Goal: Task Accomplishment & Management: Use online tool/utility

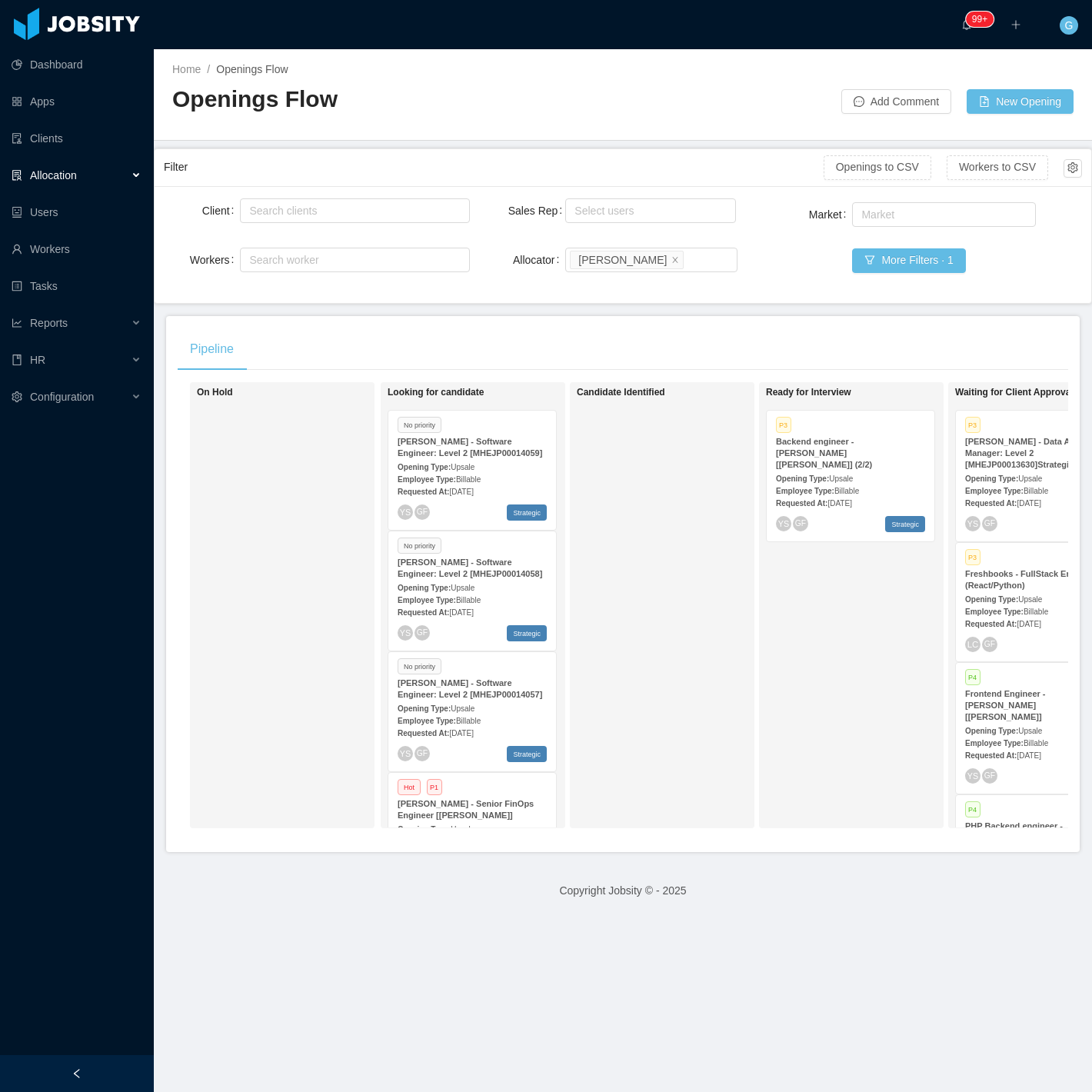
click at [473, 490] on span "Aug 9th, 2025" at bounding box center [461, 491] width 24 height 8
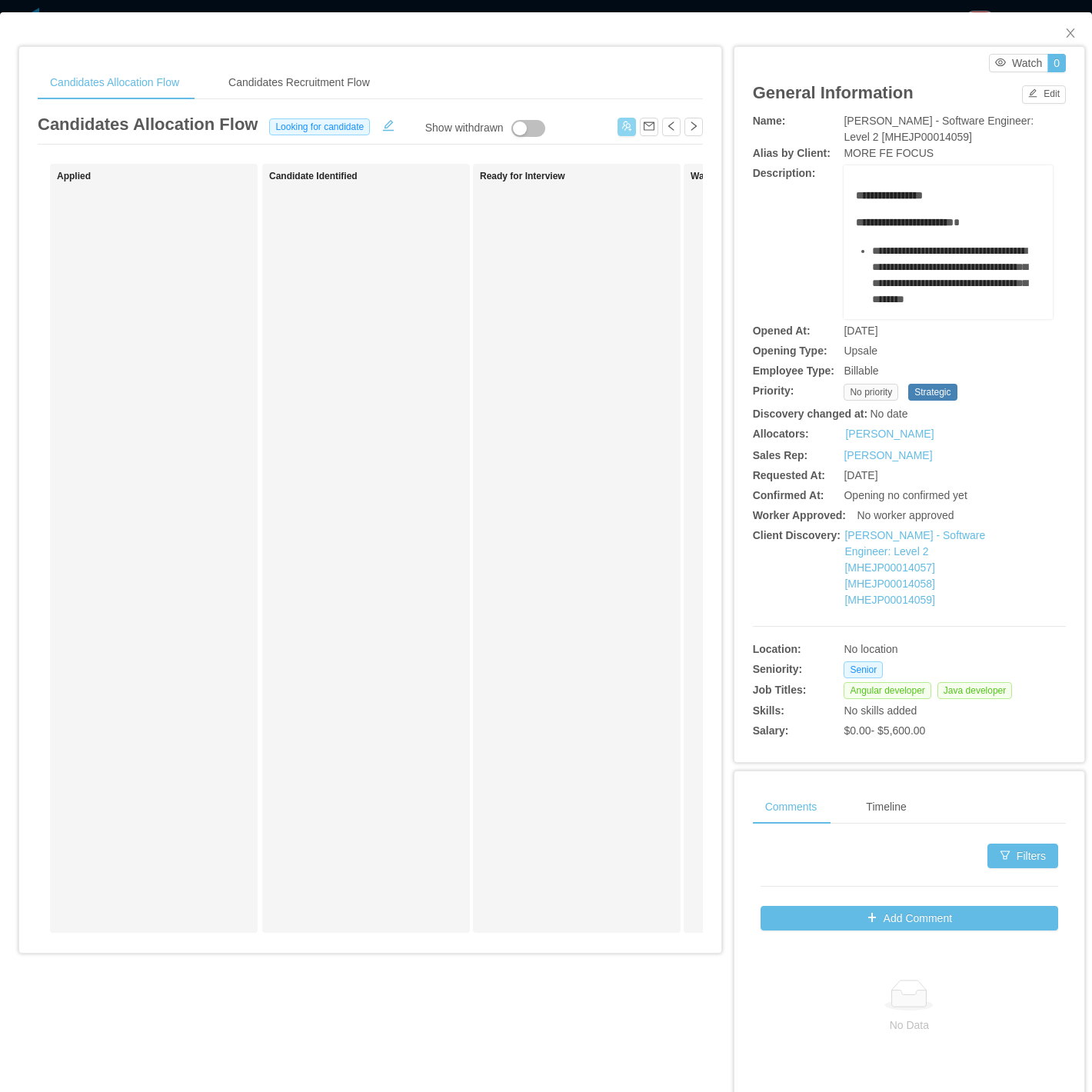
click at [618, 129] on button "button" at bounding box center [627, 127] width 18 height 18
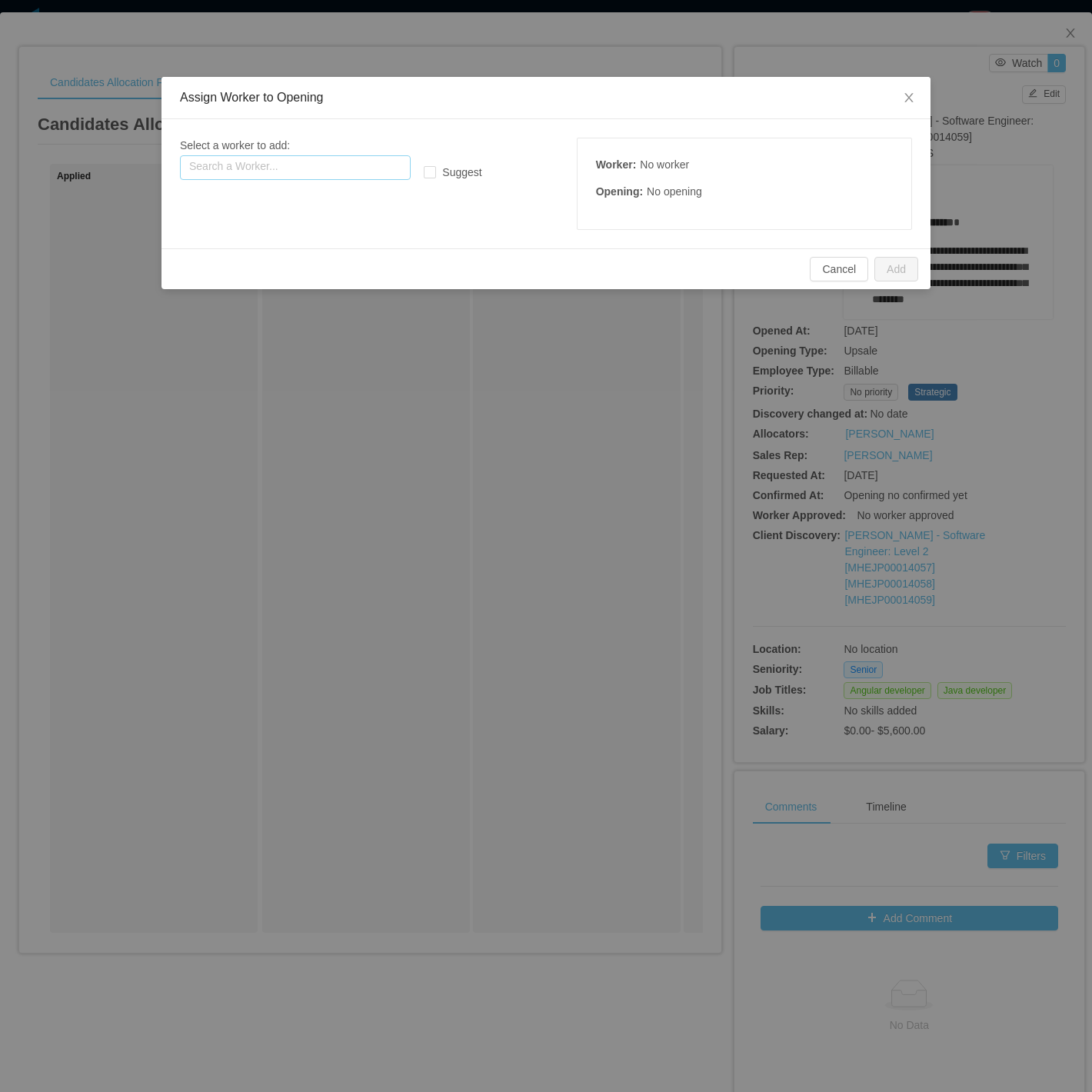
click at [324, 141] on div "Select a worker to add: Search a Worker..." at bounding box center [332, 159] width 305 height 42
click at [285, 188] on div "Select a worker to add: Search a Worker... Suggest Worker : No worker Opening :…" at bounding box center [545, 183] width 732 height 92
click at [278, 173] on input "text" at bounding box center [294, 167] width 231 height 25
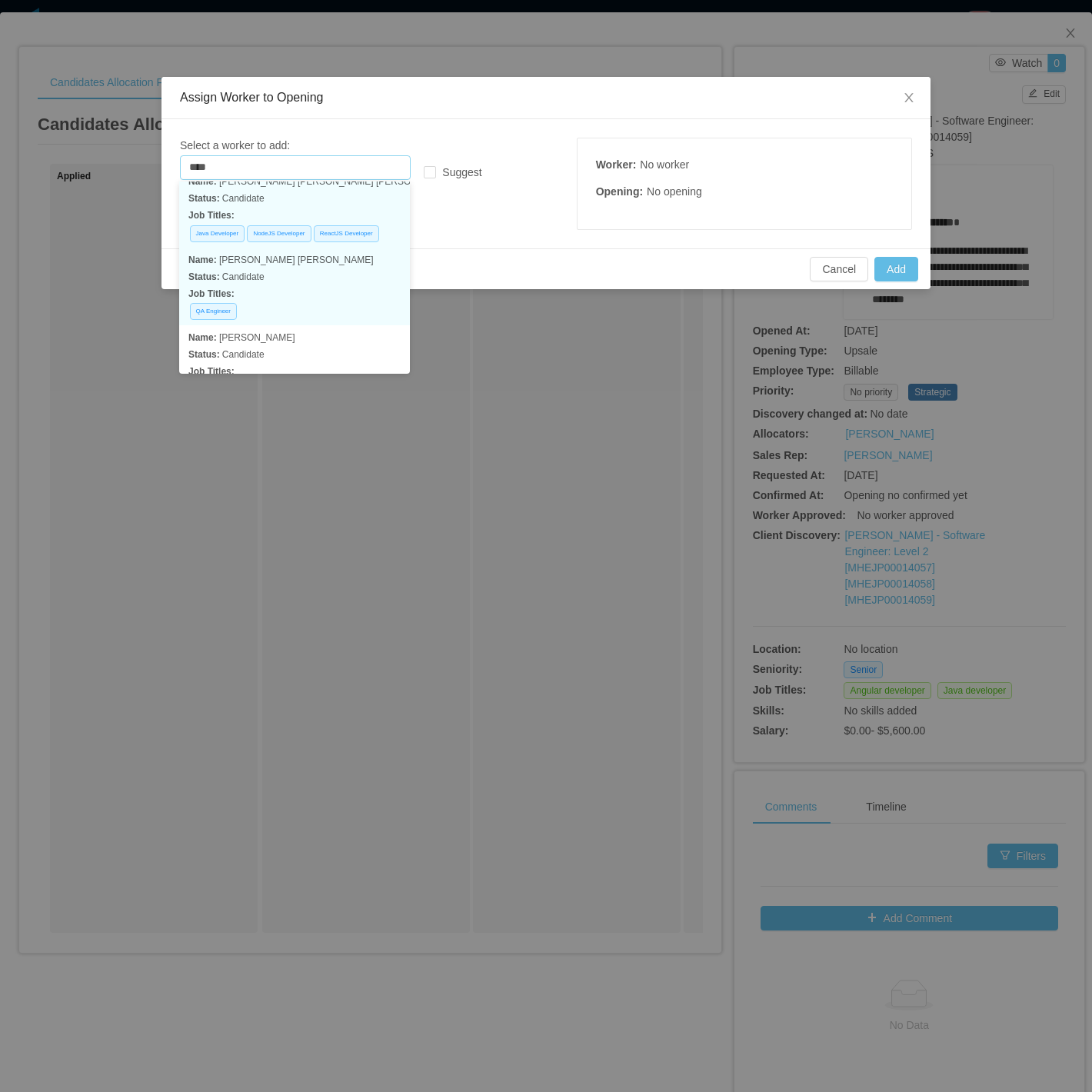
scroll to position [159, 0]
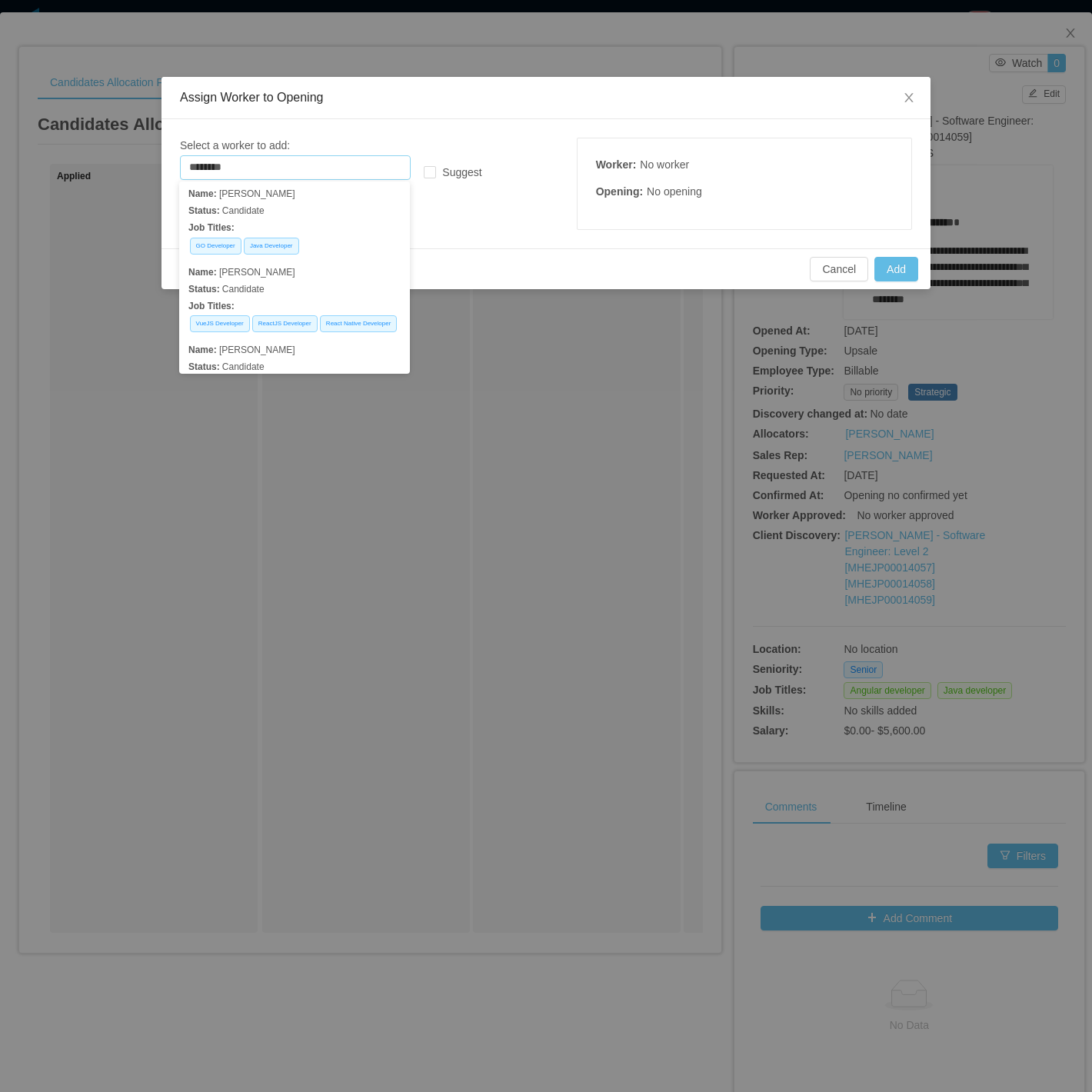
click at [305, 141] on p "Status: Candidate" at bounding box center [294, 133] width 212 height 17
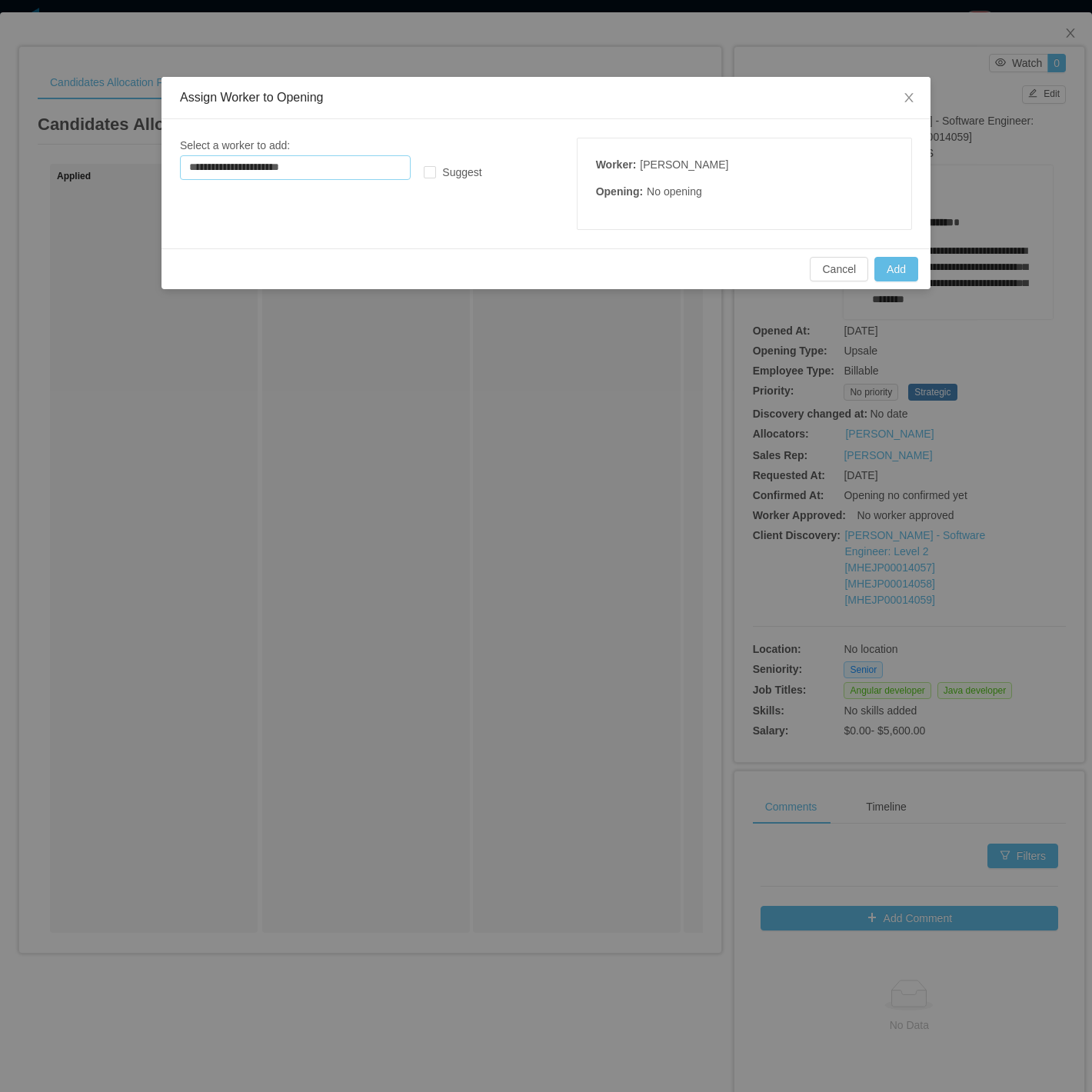
type input "**********"
click at [894, 252] on div "Cancel Add" at bounding box center [546, 269] width 769 height 41
click at [902, 267] on button "Add" at bounding box center [897, 269] width 44 height 25
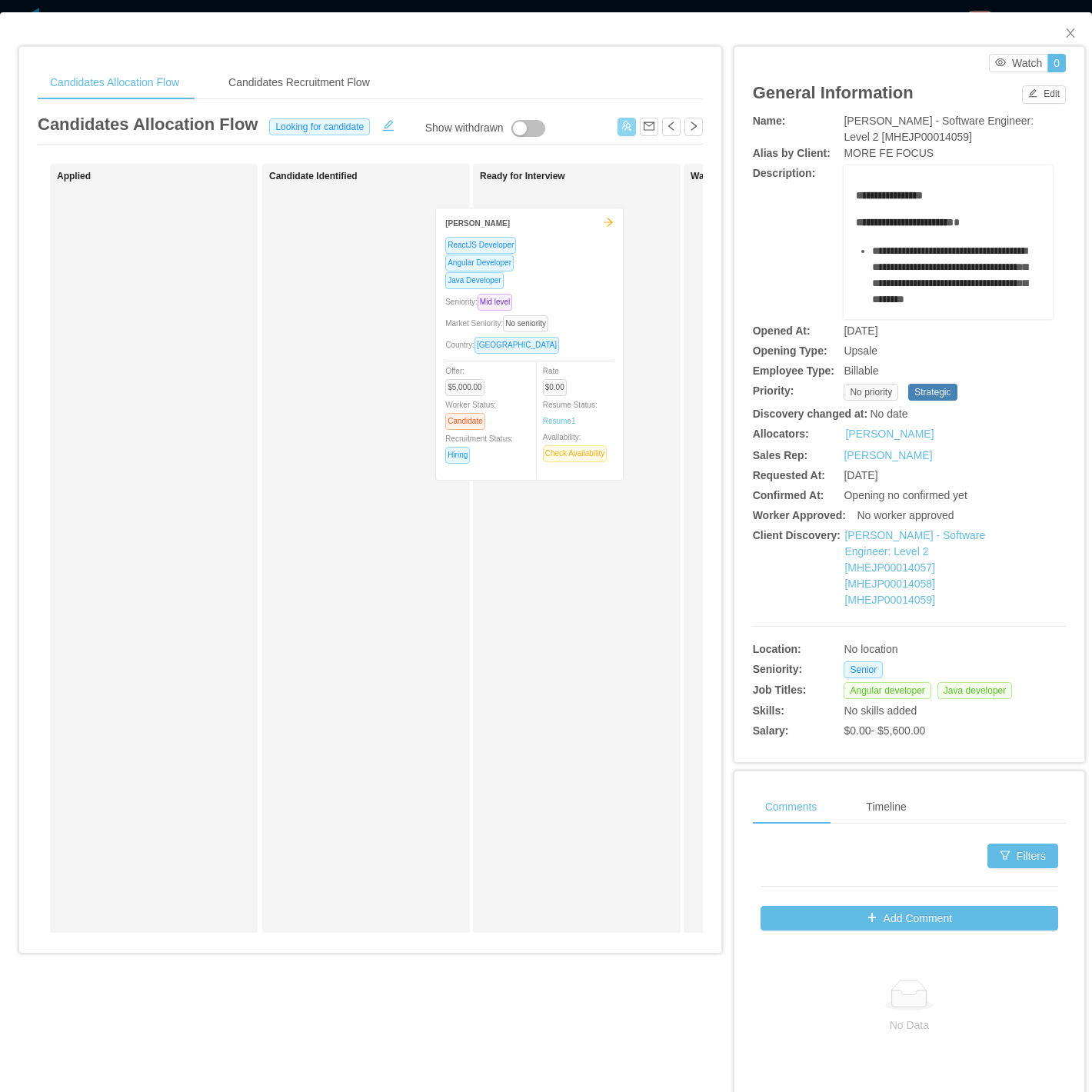
drag, startPoint x: 210, startPoint y: 265, endPoint x: 588, endPoint y: 282, distance: 378.4
click at [588, 282] on div "Applied Luiz Henrique Naspolini ReactJS Developer Angular Developer Java Develo…" at bounding box center [370, 554] width 665 height 781
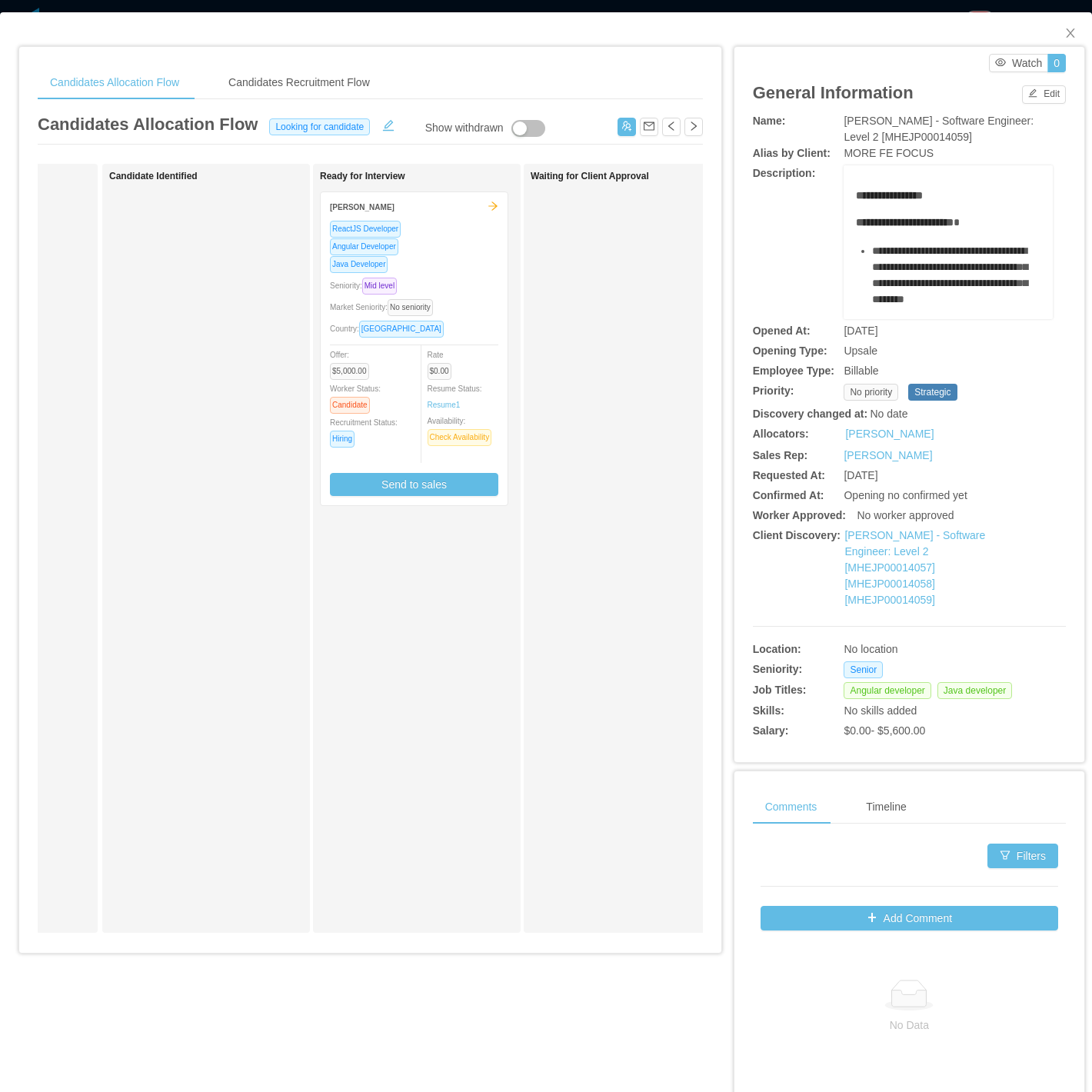
scroll to position [0, 183]
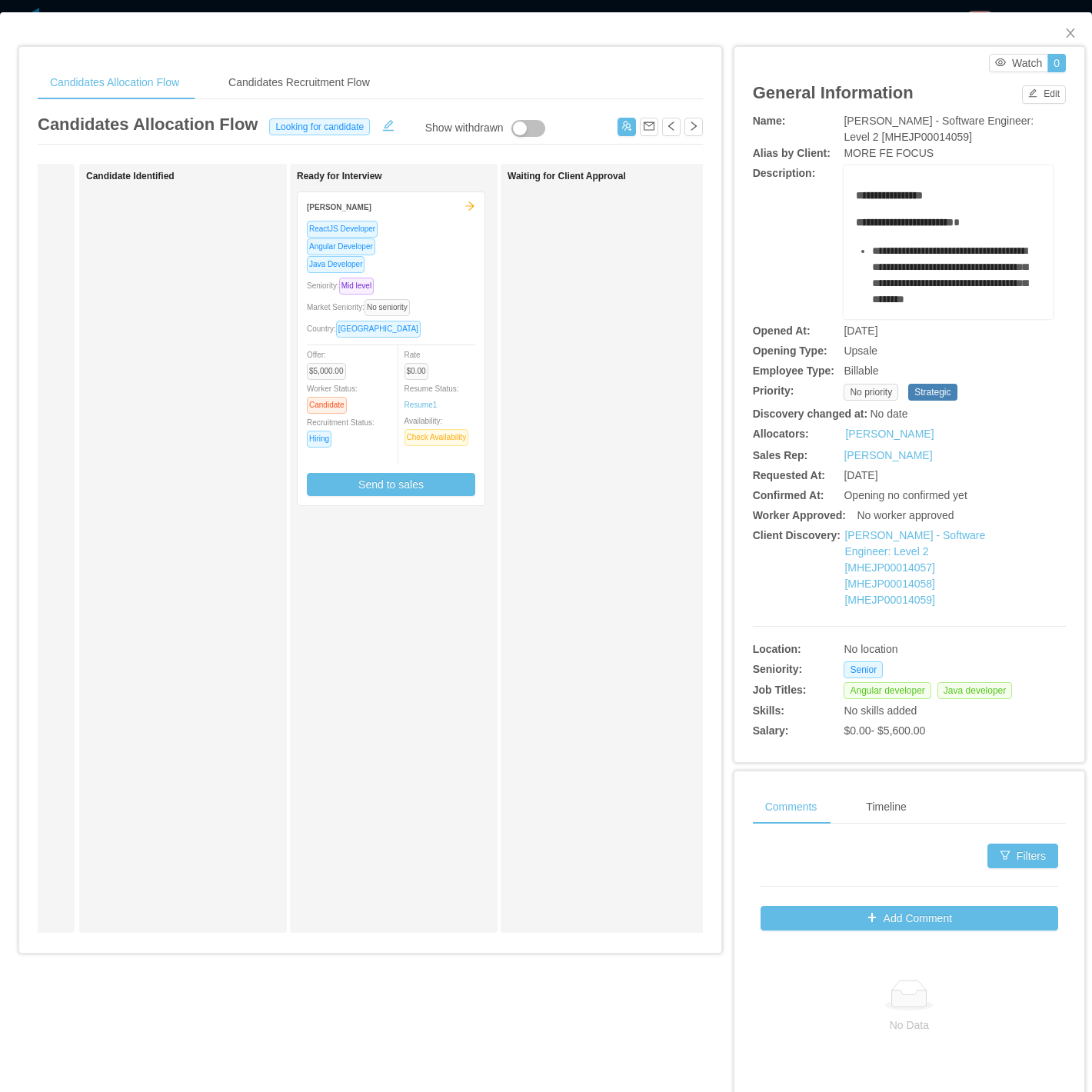
click at [426, 300] on div "Market Seniority: No seniority" at bounding box center [391, 306] width 169 height 17
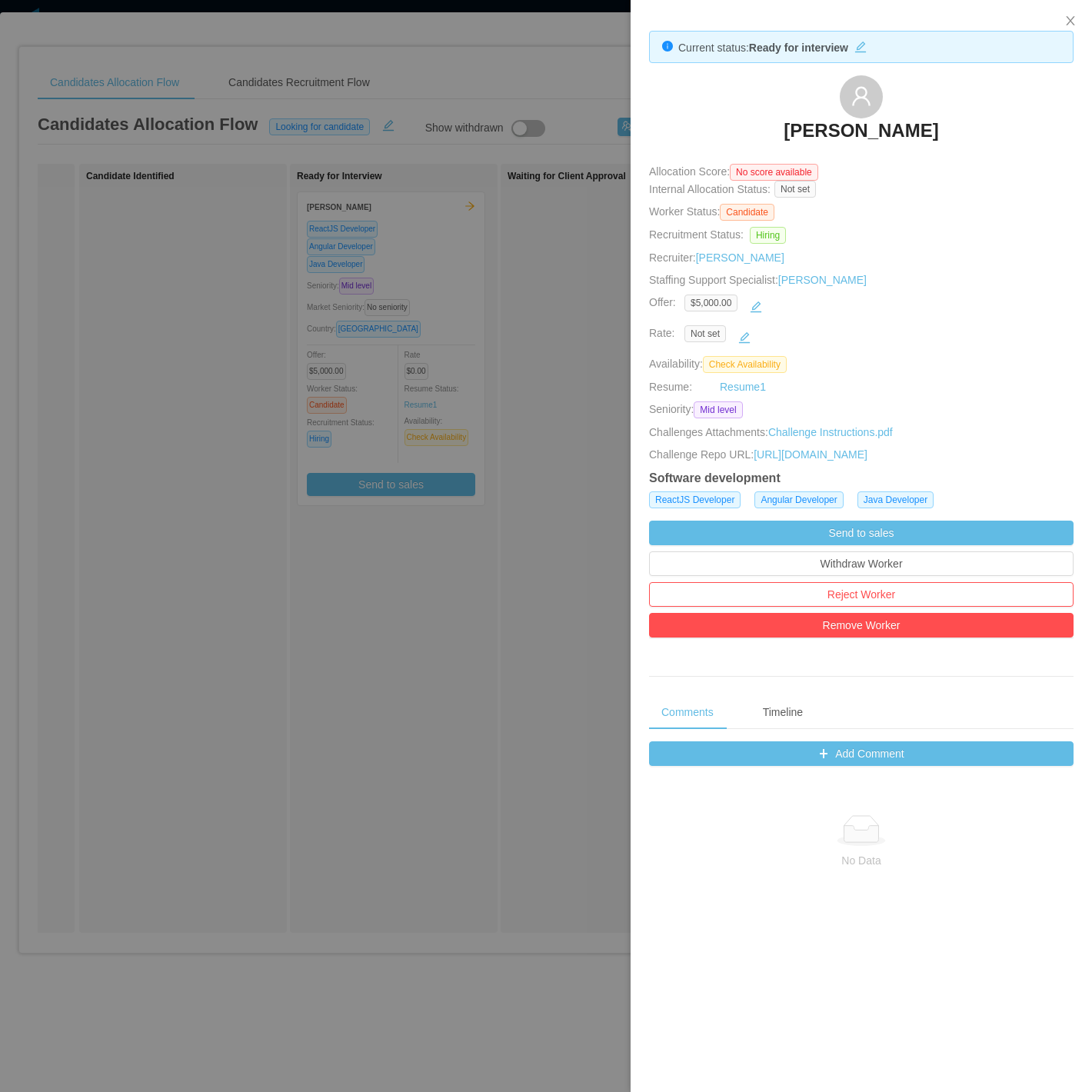
click at [477, 355] on div at bounding box center [546, 546] width 1092 height 1092
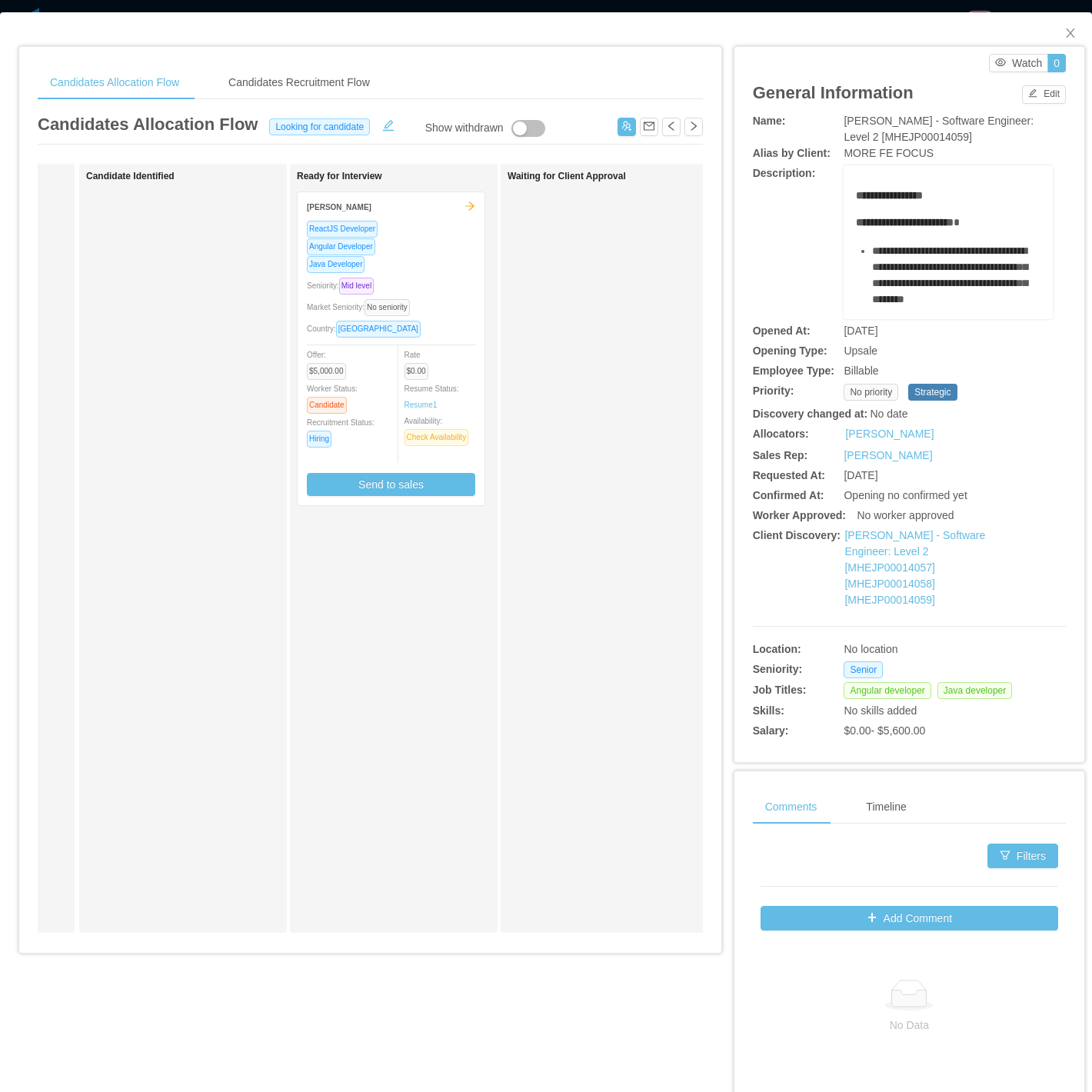
click at [413, 259] on div "Java Developer" at bounding box center [391, 263] width 169 height 17
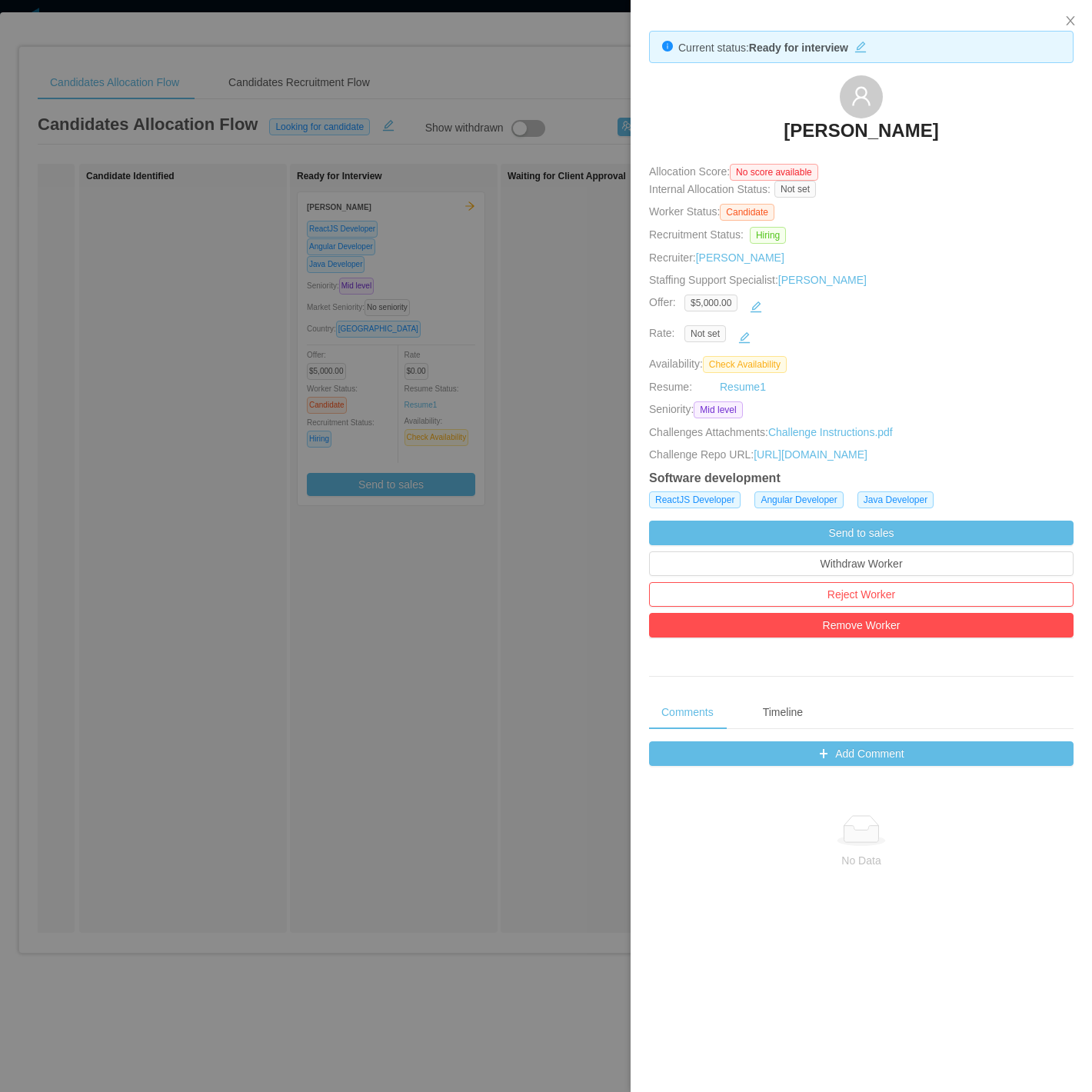
click at [417, 349] on div at bounding box center [546, 546] width 1092 height 1092
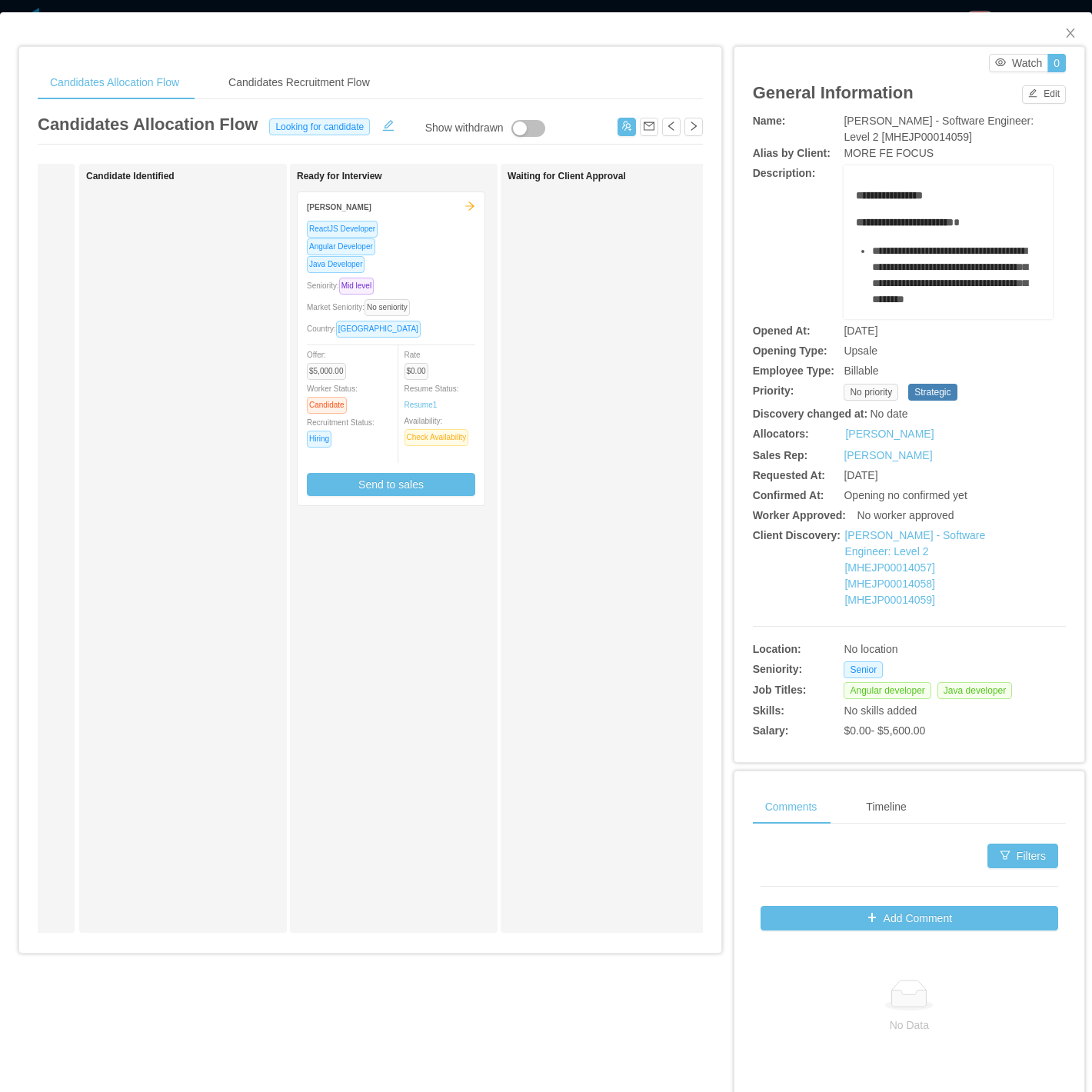
click at [389, 255] on div "Java Developer" at bounding box center [391, 263] width 169 height 17
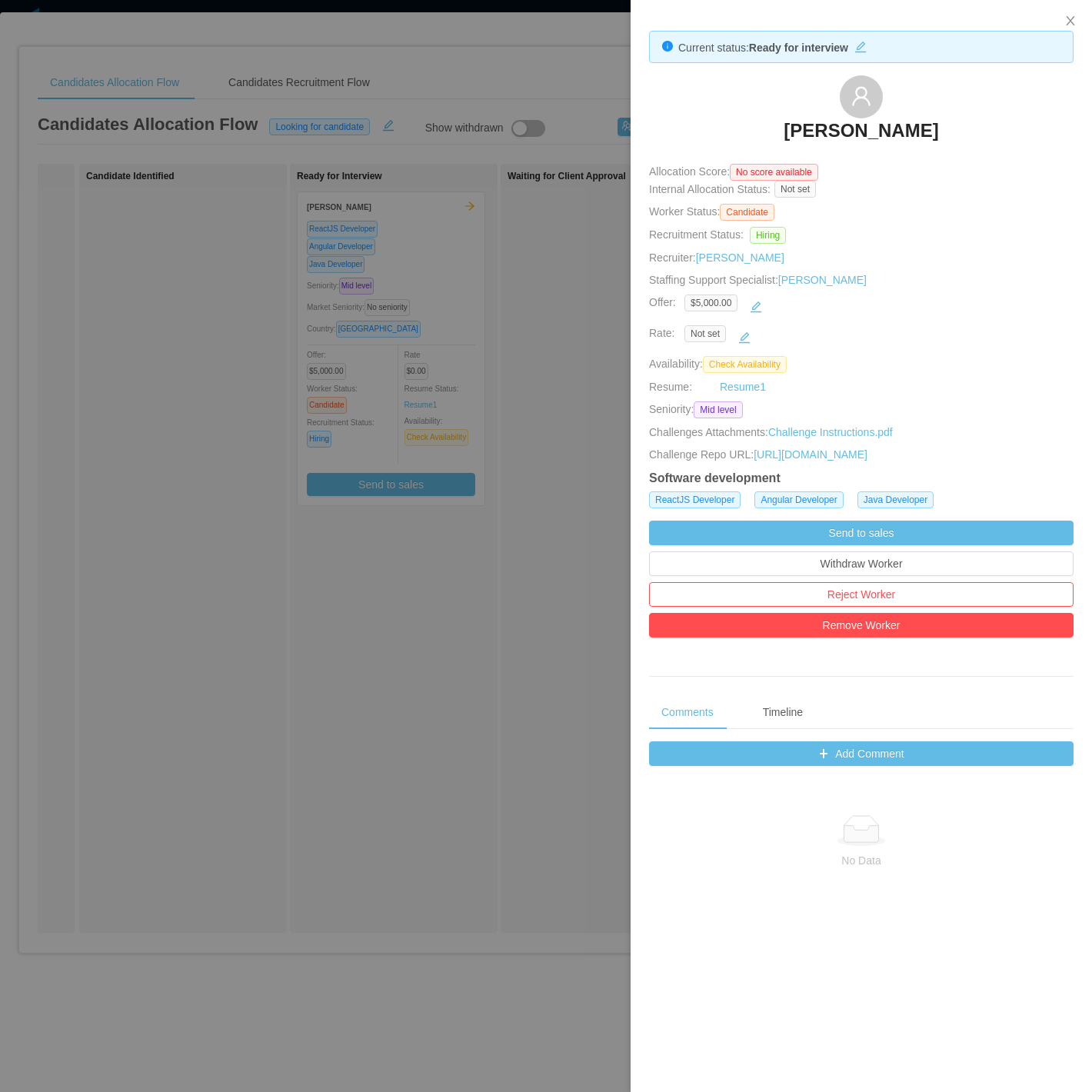
click at [407, 371] on div at bounding box center [546, 546] width 1092 height 1092
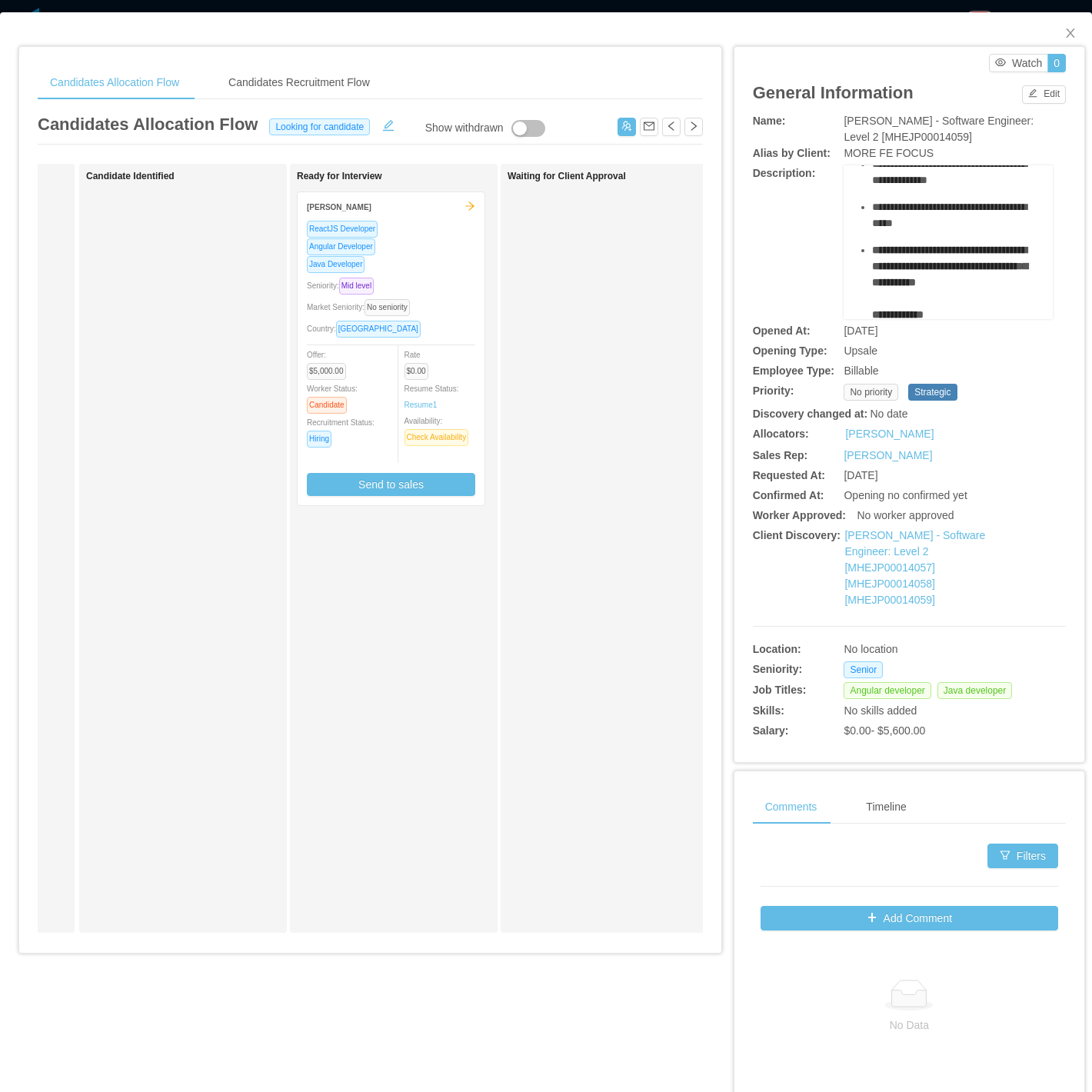
scroll to position [256, 0]
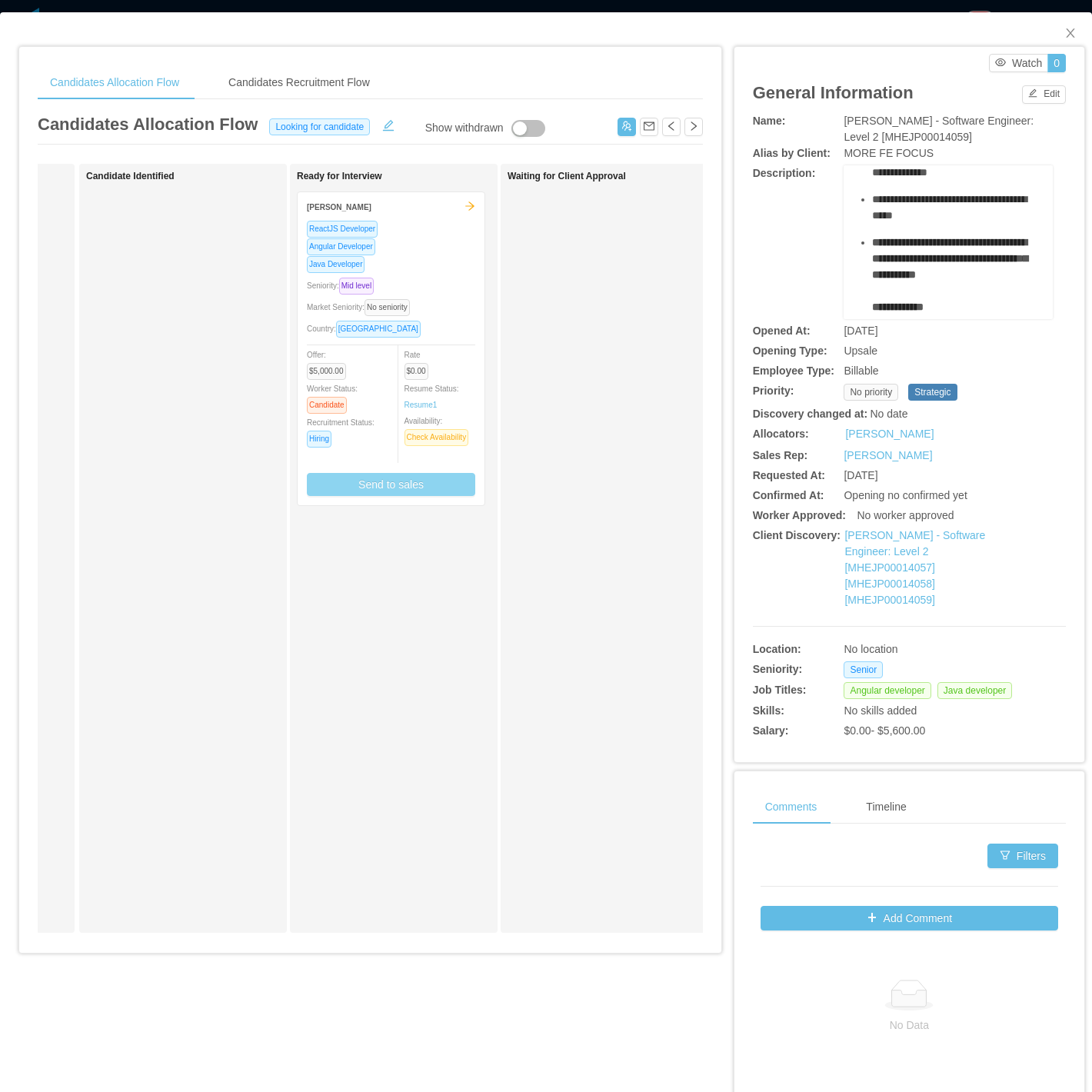
click at [376, 486] on button "Send to sales" at bounding box center [391, 484] width 169 height 23
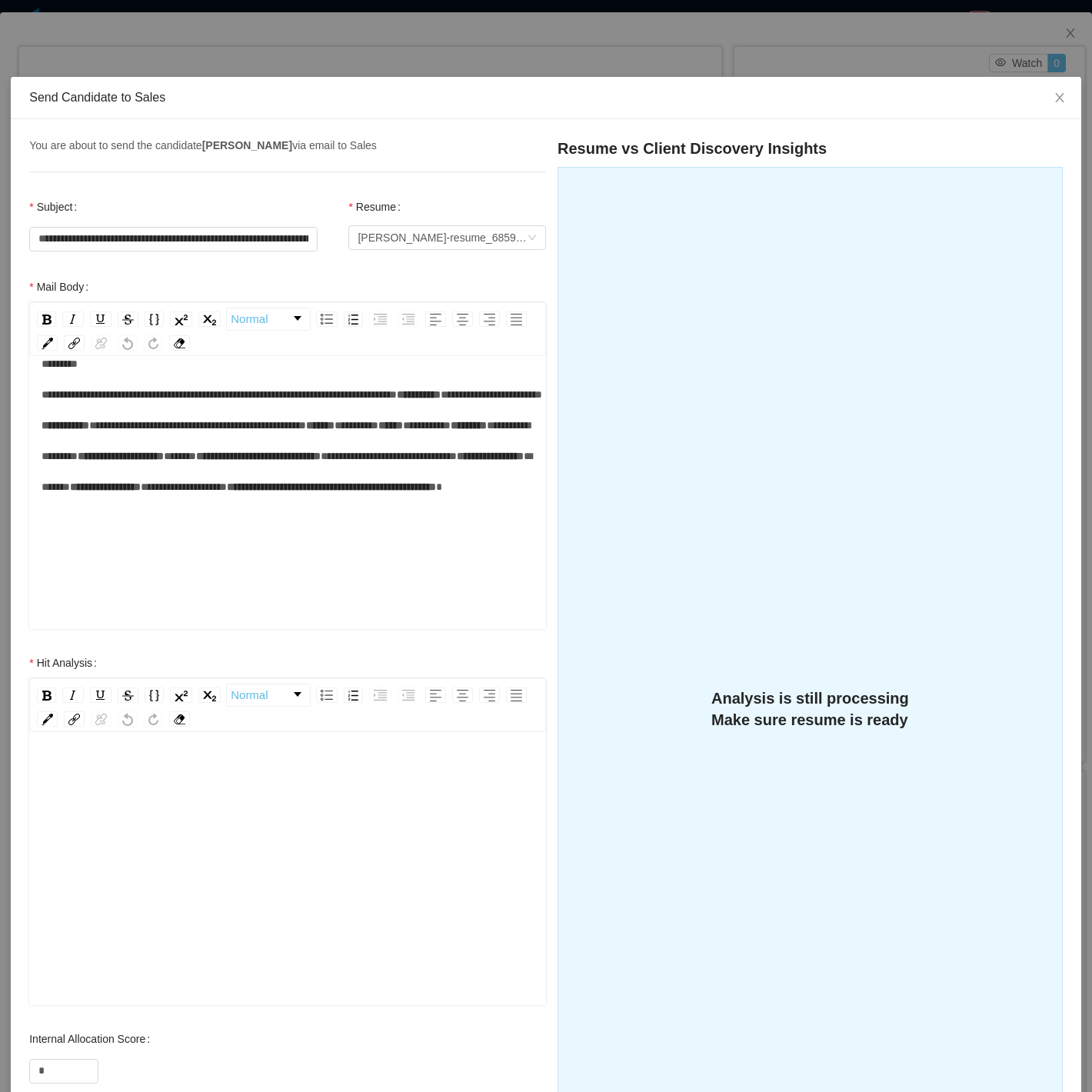
scroll to position [152, 0]
click at [165, 454] on span "*****" at bounding box center [180, 457] width 32 height 11
click at [164, 461] on span "*****" at bounding box center [180, 457] width 32 height 11
click at [137, 492] on span "*****" at bounding box center [287, 472] width 490 height 42
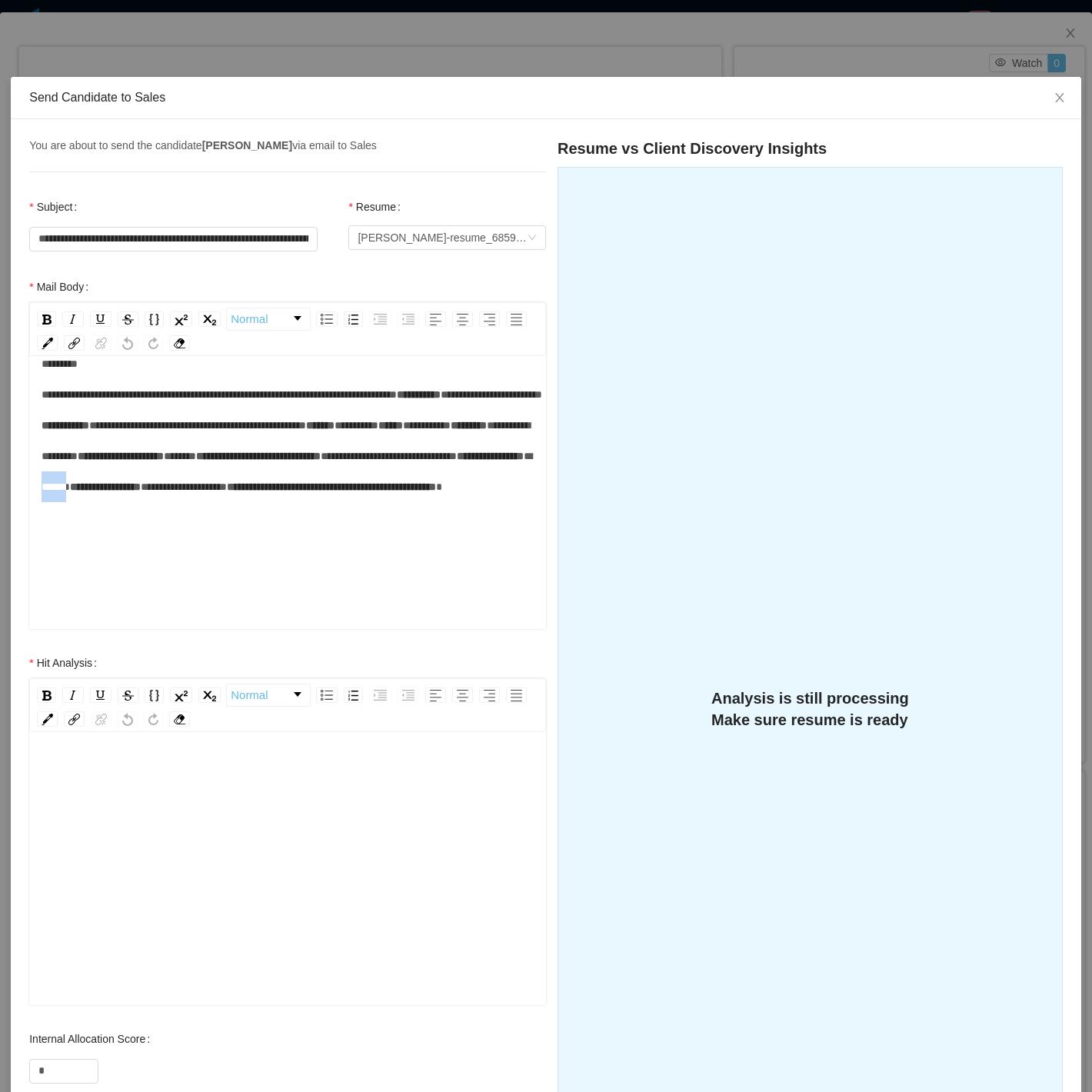
click at [137, 492] on span "*****" at bounding box center [287, 472] width 490 height 42
click at [351, 533] on div "**********" at bounding box center [288, 440] width 493 height 185
drag, startPoint x: 170, startPoint y: 465, endPoint x: 161, endPoint y: 461, distance: 9.8
click at [164, 461] on span "*****" at bounding box center [180, 457] width 32 height 11
click at [164, 460] on span "*****" at bounding box center [180, 457] width 32 height 11
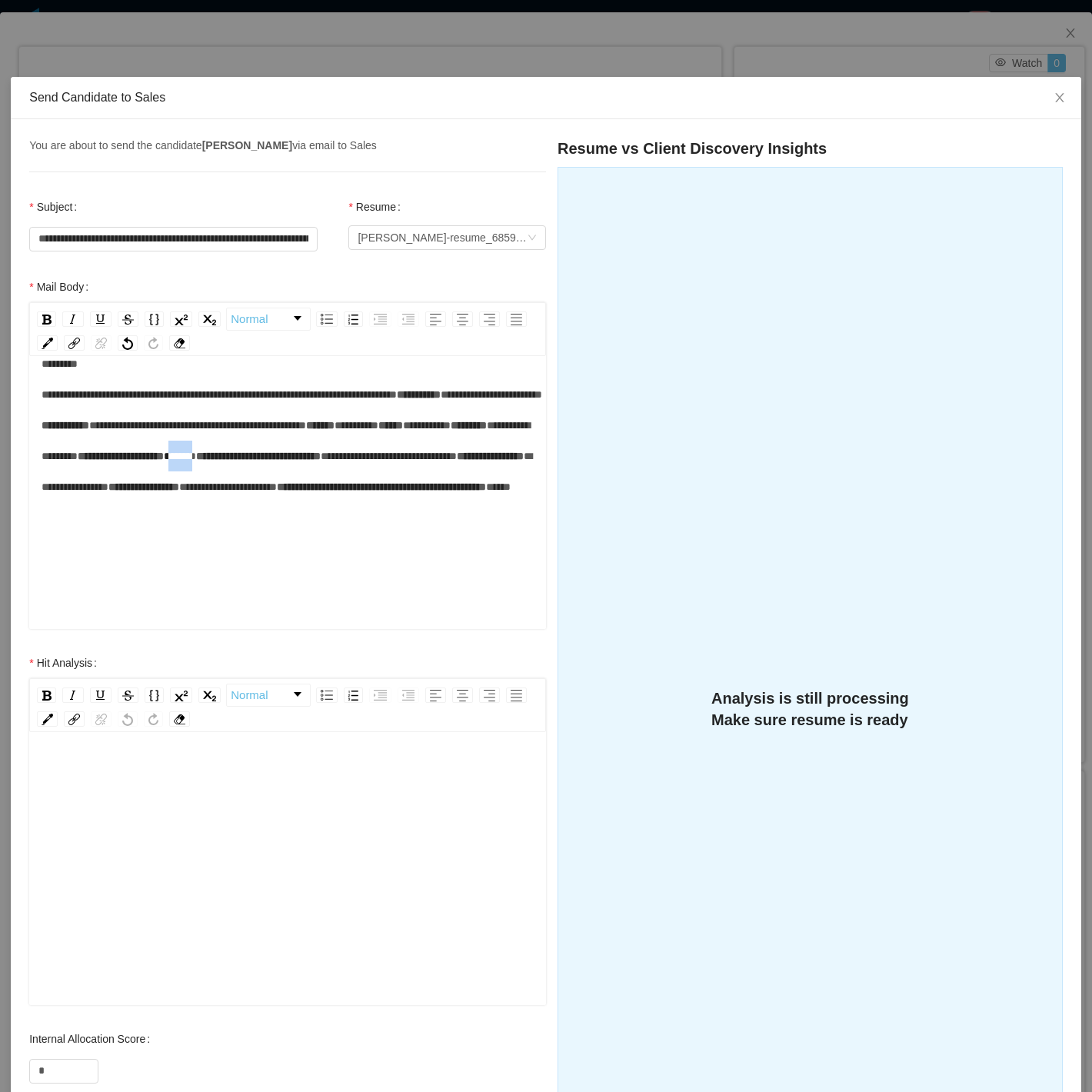
click at [164, 460] on span "*****" at bounding box center [180, 457] width 32 height 11
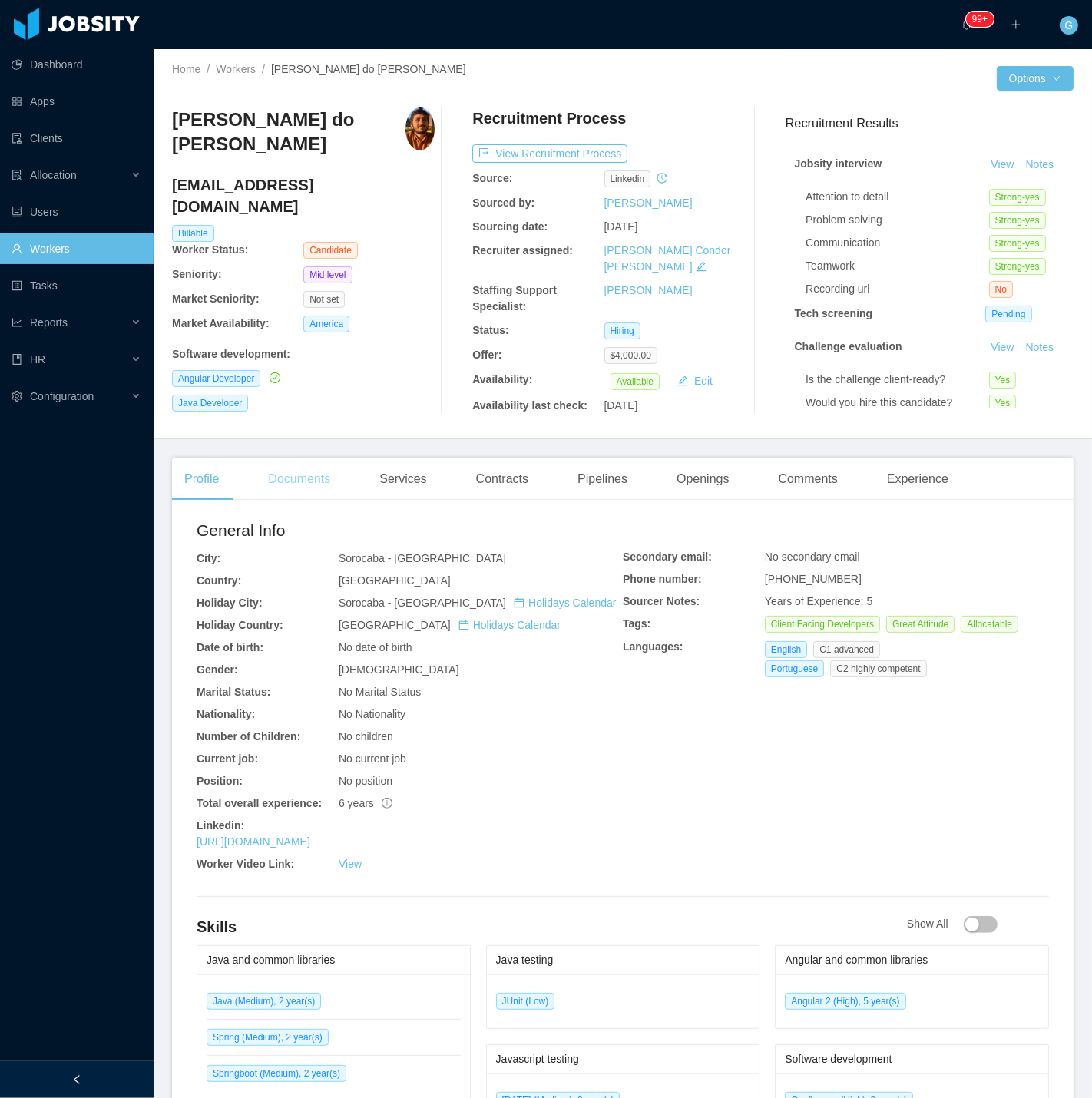
click at [328, 482] on div "Documents" at bounding box center [298, 478] width 86 height 43
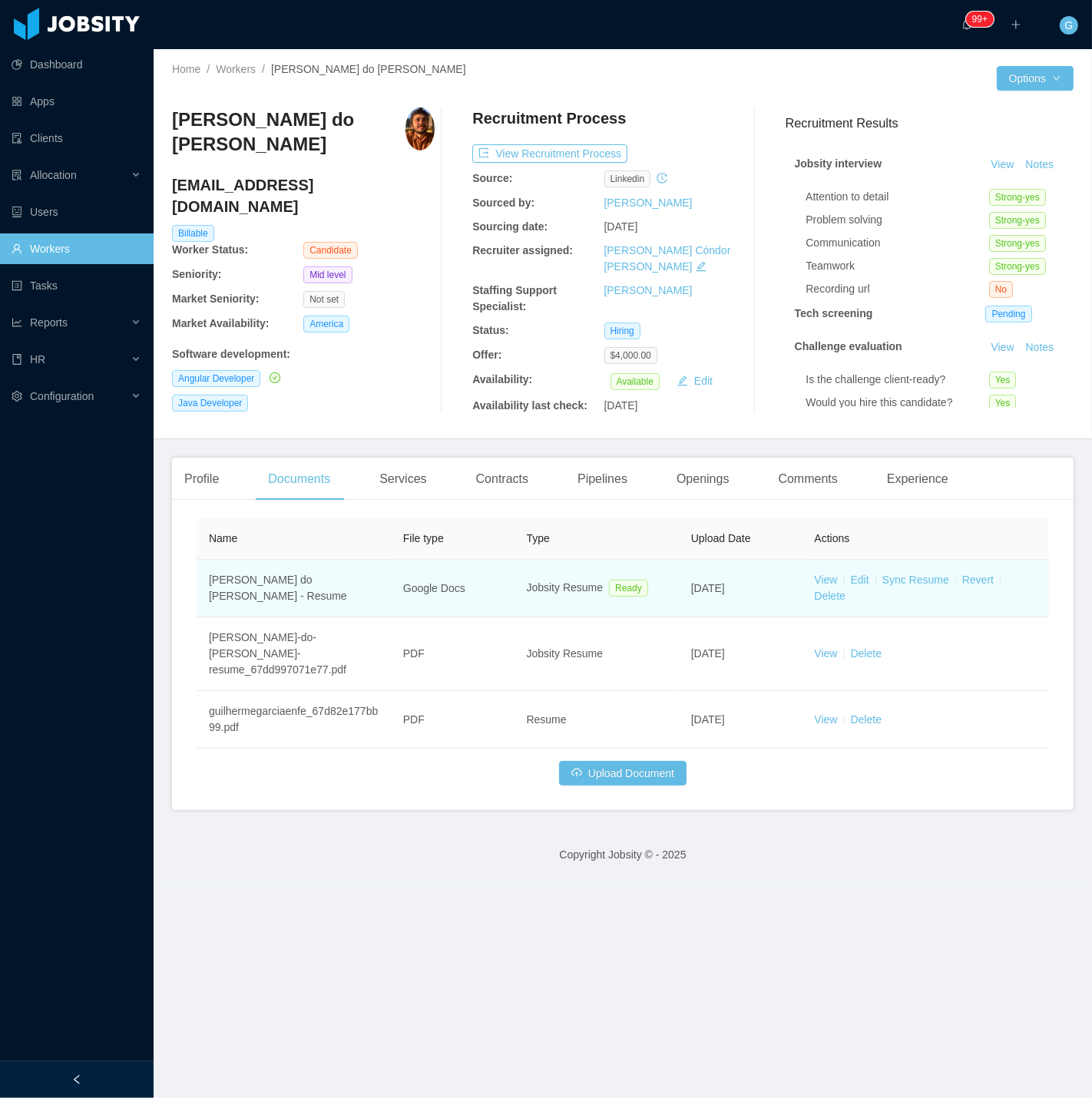
click at [815, 593] on td "View Edit Sync Resume Revert Delete" at bounding box center [925, 588] width 247 height 57
click at [815, 578] on link "View" at bounding box center [825, 579] width 23 height 13
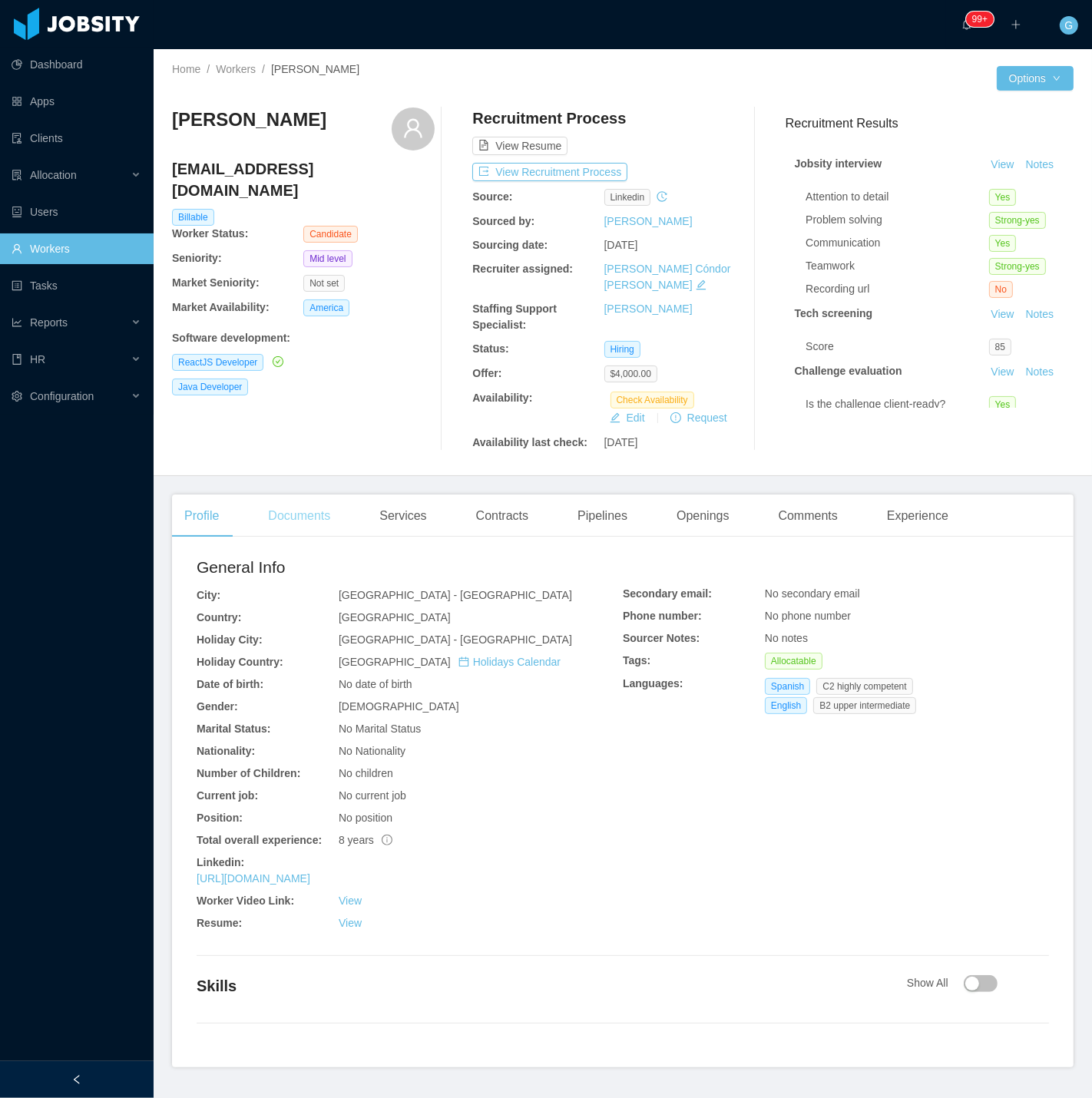
click at [308, 507] on div "Documents" at bounding box center [298, 516] width 86 height 43
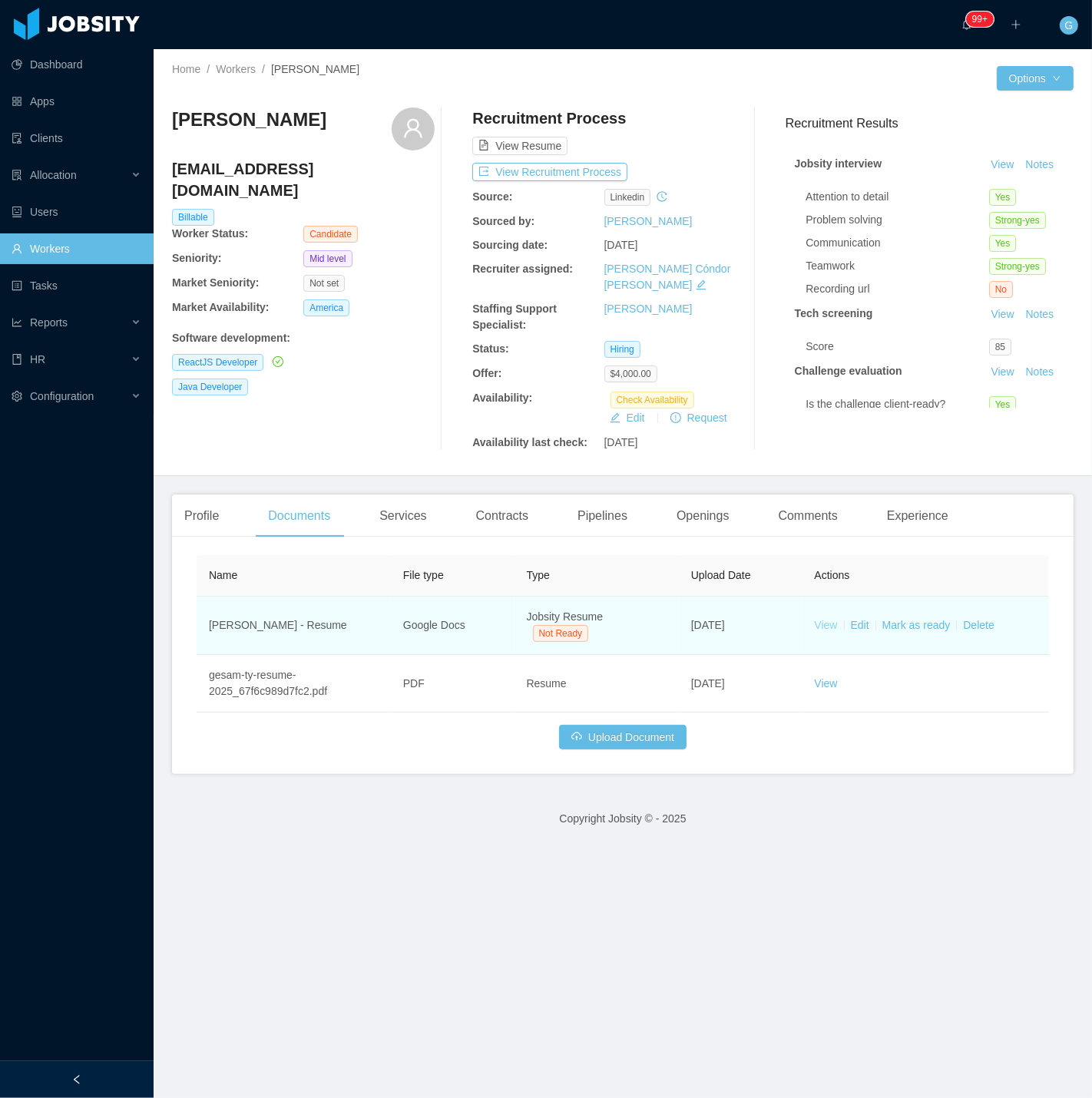
click at [822, 619] on link "View" at bounding box center [825, 625] width 23 height 13
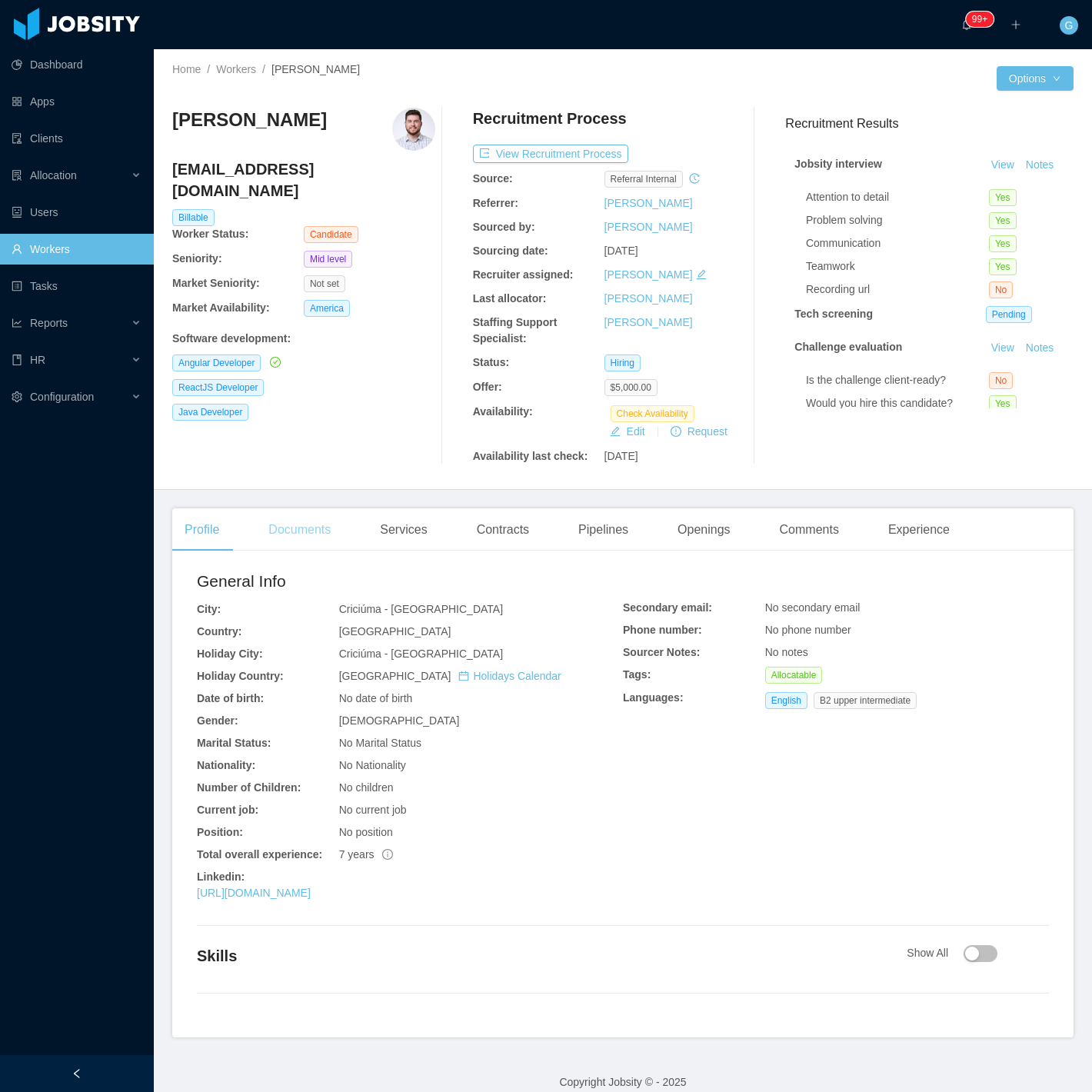
click at [333, 516] on div "Documents" at bounding box center [299, 530] width 87 height 43
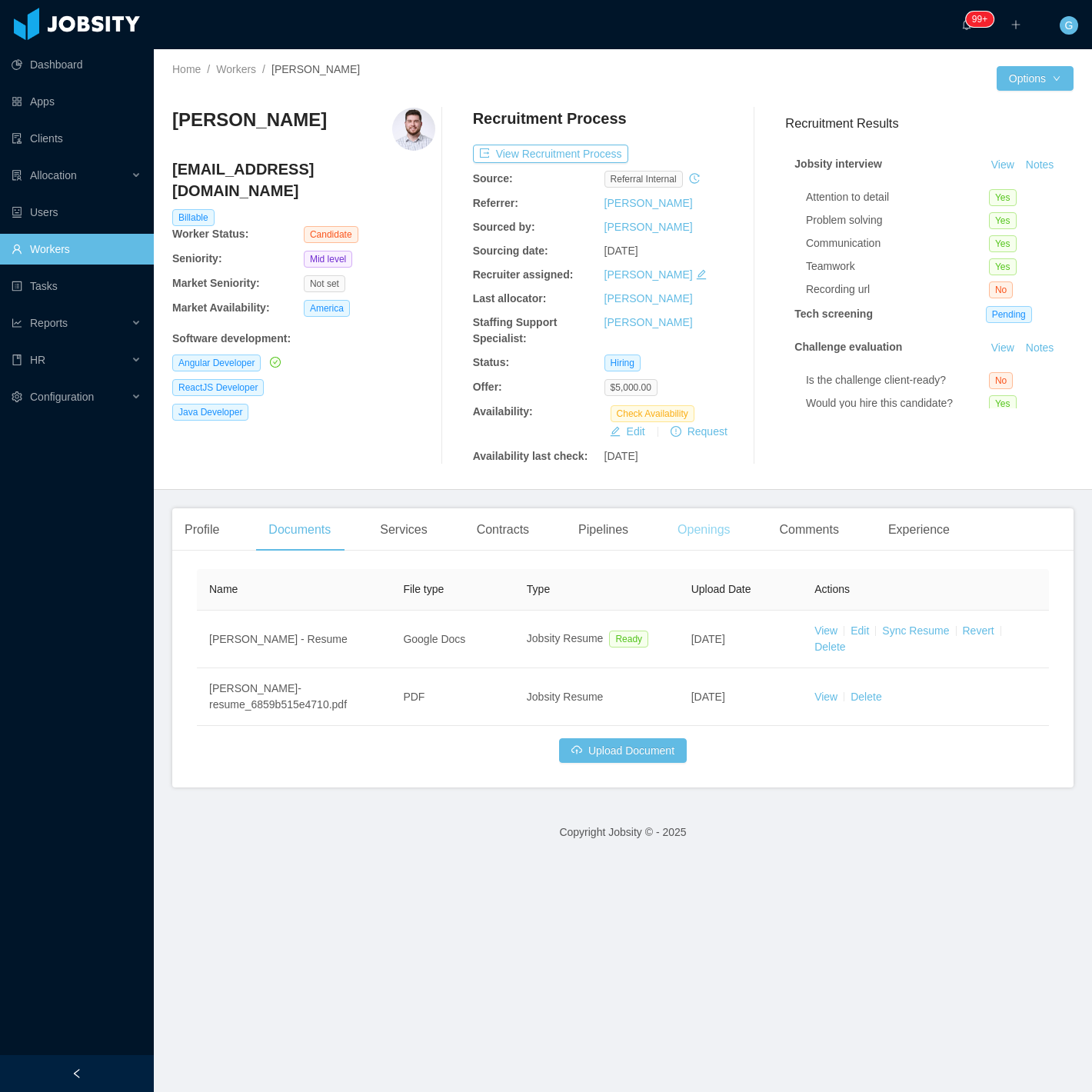
click at [709, 531] on div "Openings" at bounding box center [704, 530] width 77 height 43
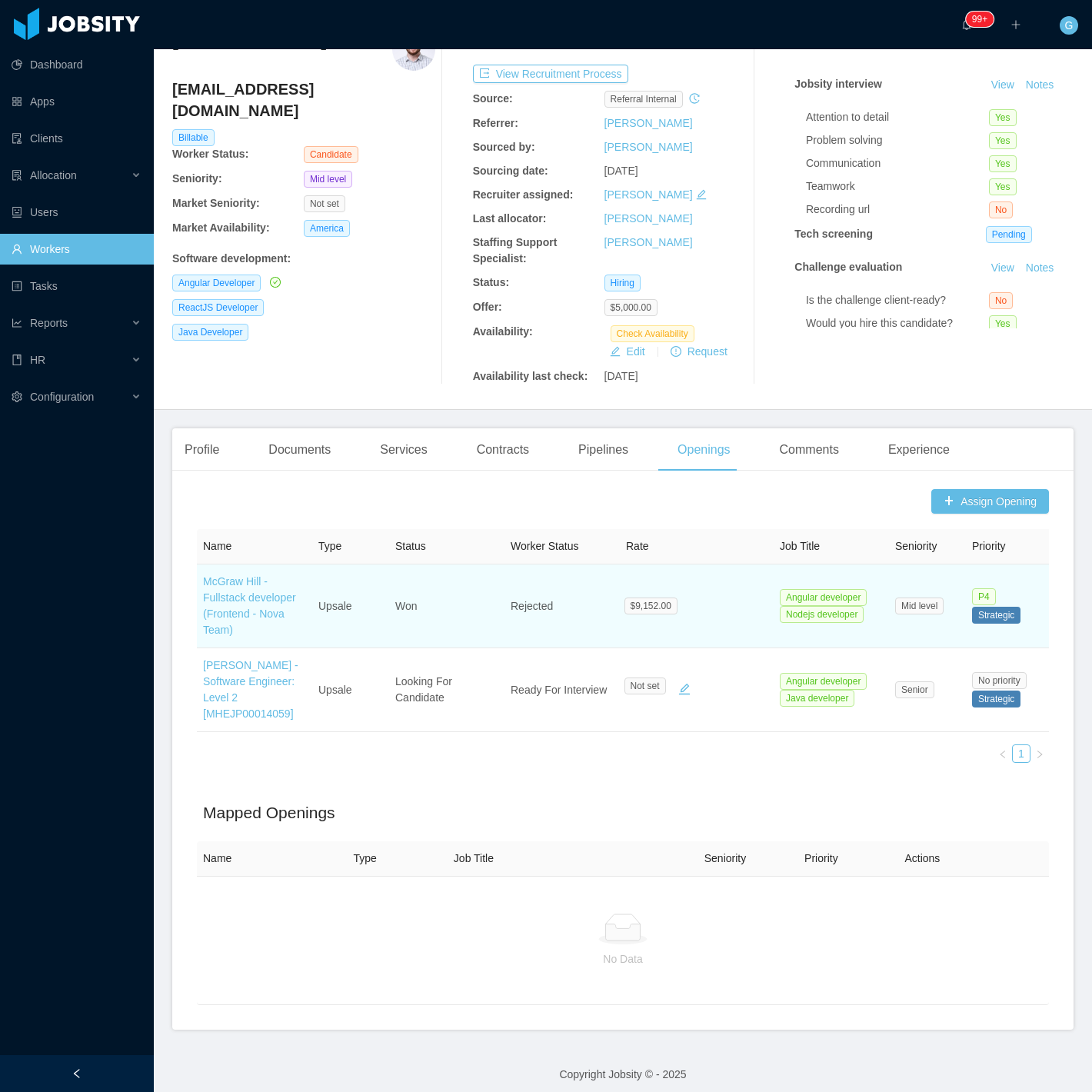
scroll to position [102, 0]
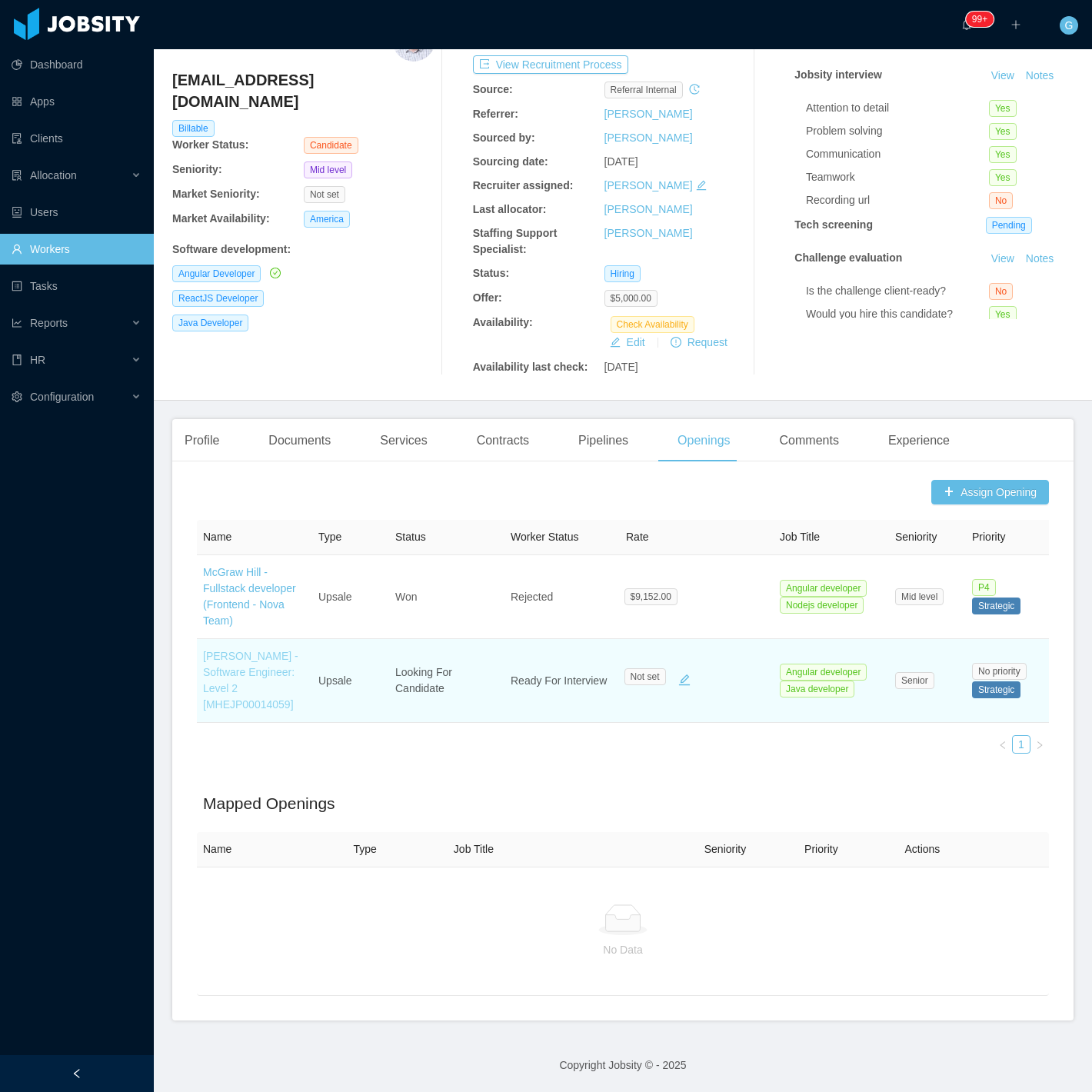
click at [226, 654] on link "McGraw-Hill - Software Engineer: Level 2 [MHEJP00014059]" at bounding box center [251, 680] width 96 height 61
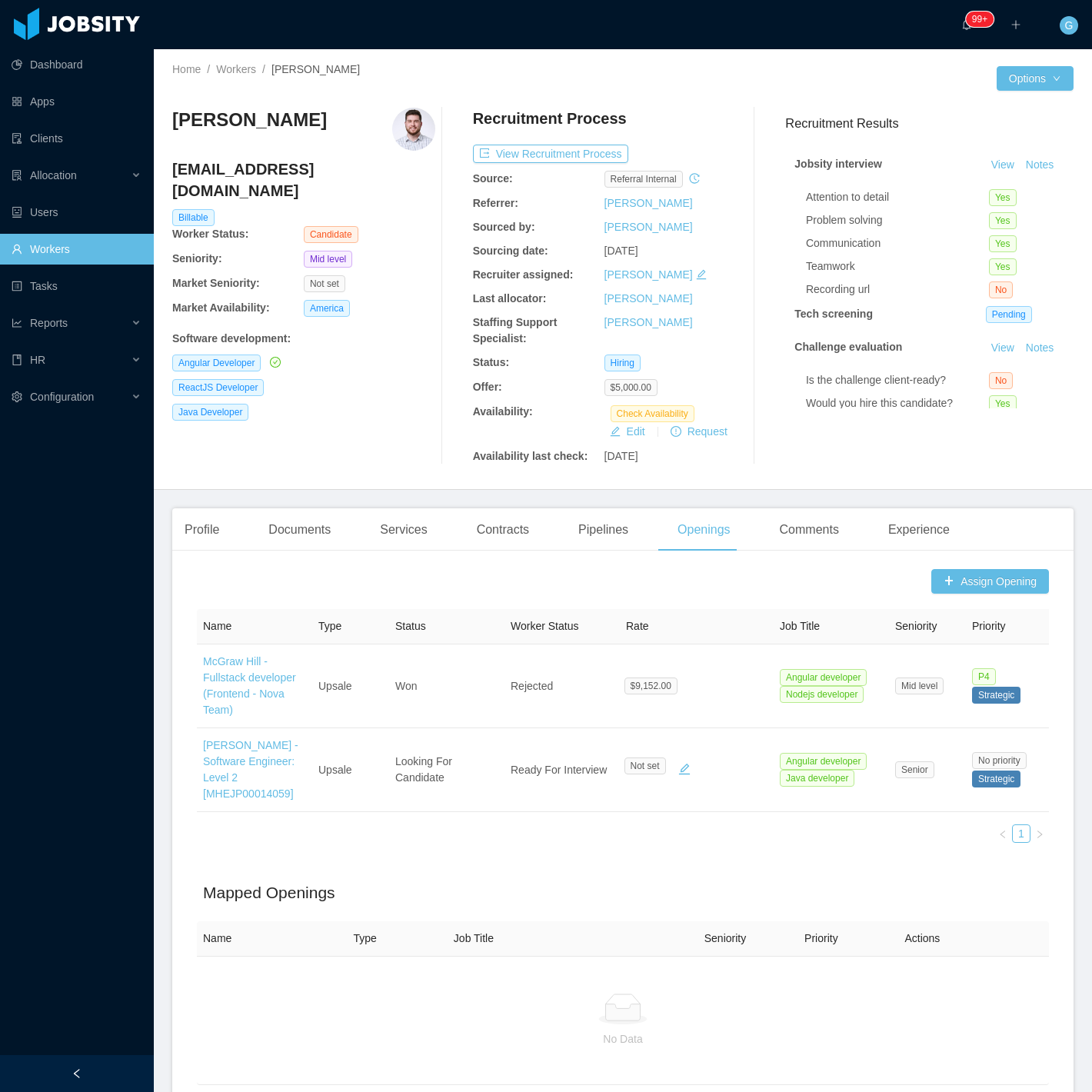
click at [269, 559] on div "Profile Documents Services Contracts Pipelines Openings Comments Experience Ass…" at bounding box center [623, 809] width 901 height 602
click at [273, 550] on div "Documents" at bounding box center [299, 530] width 87 height 43
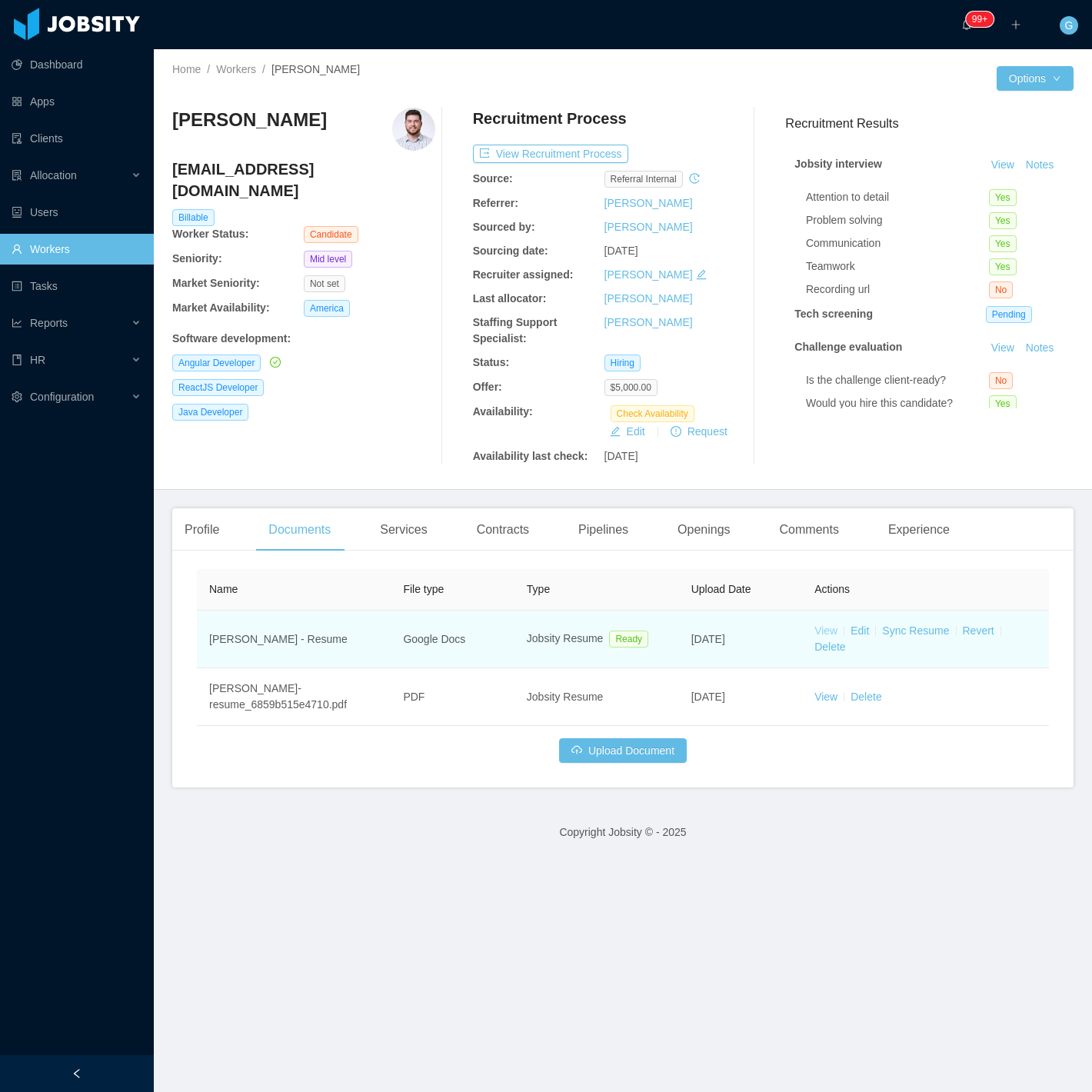
drag, startPoint x: 819, startPoint y: 628, endPoint x: 809, endPoint y: 628, distance: 10.0
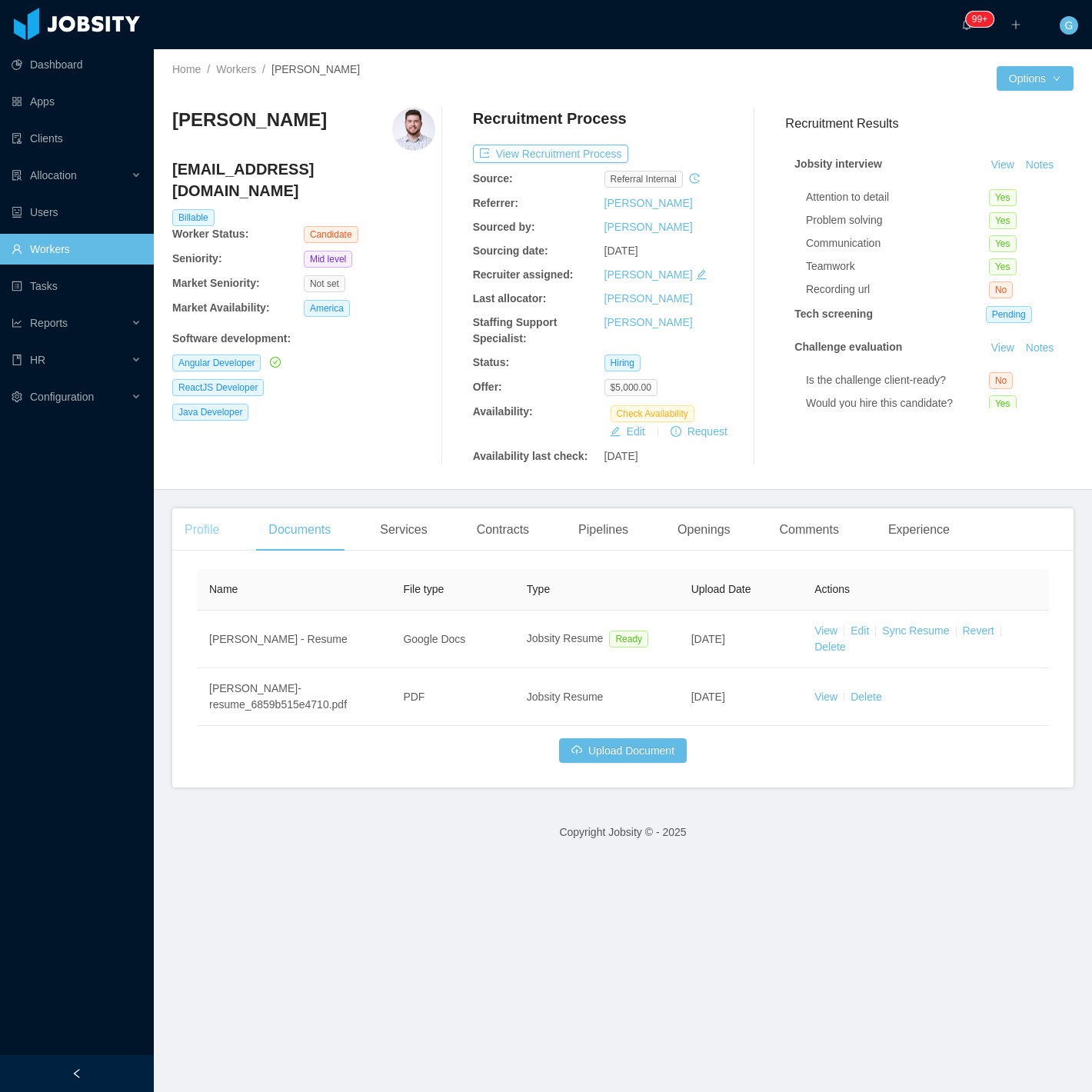
click at [198, 525] on div "Profile" at bounding box center [201, 530] width 59 height 43
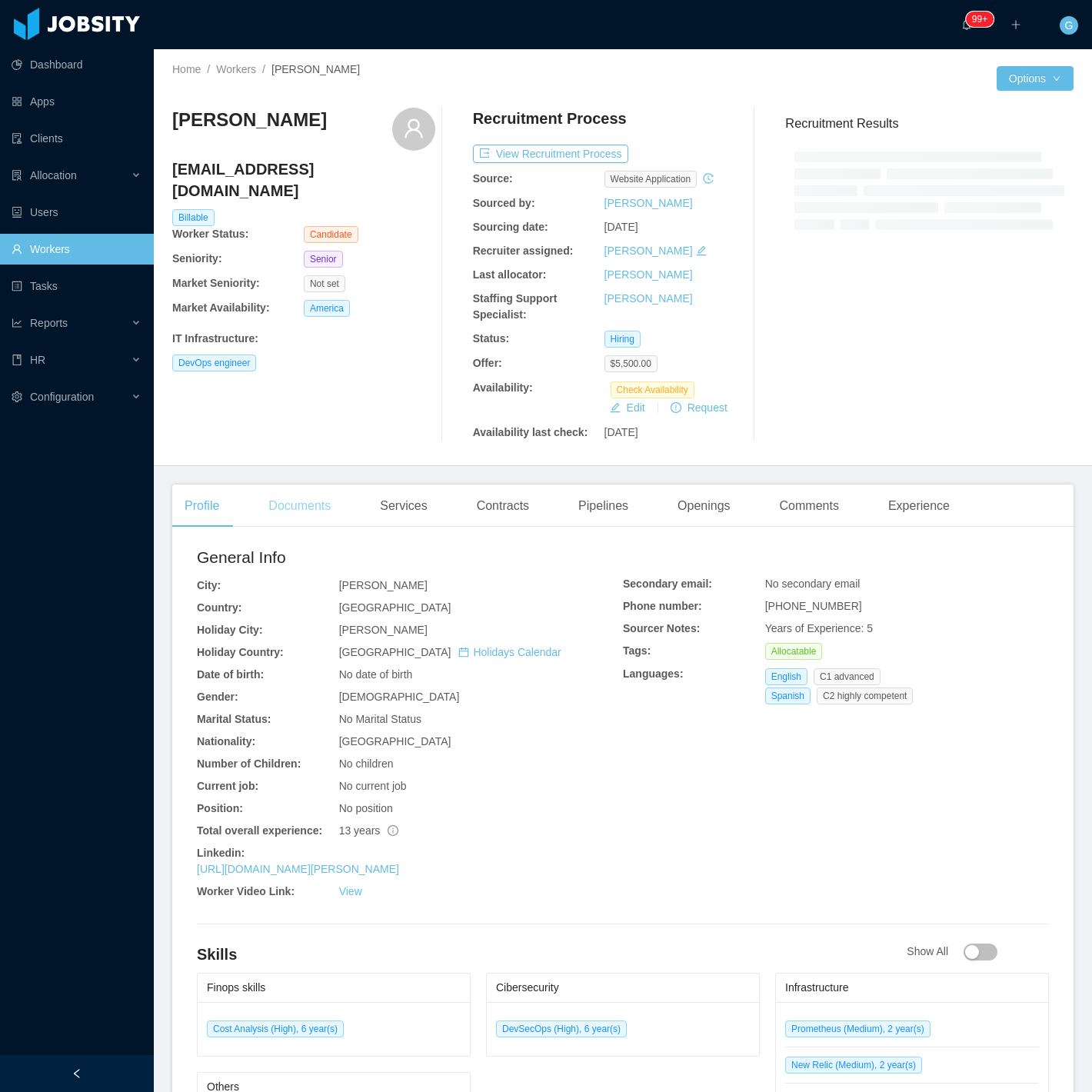
click at [303, 515] on div "Documents" at bounding box center [299, 506] width 87 height 43
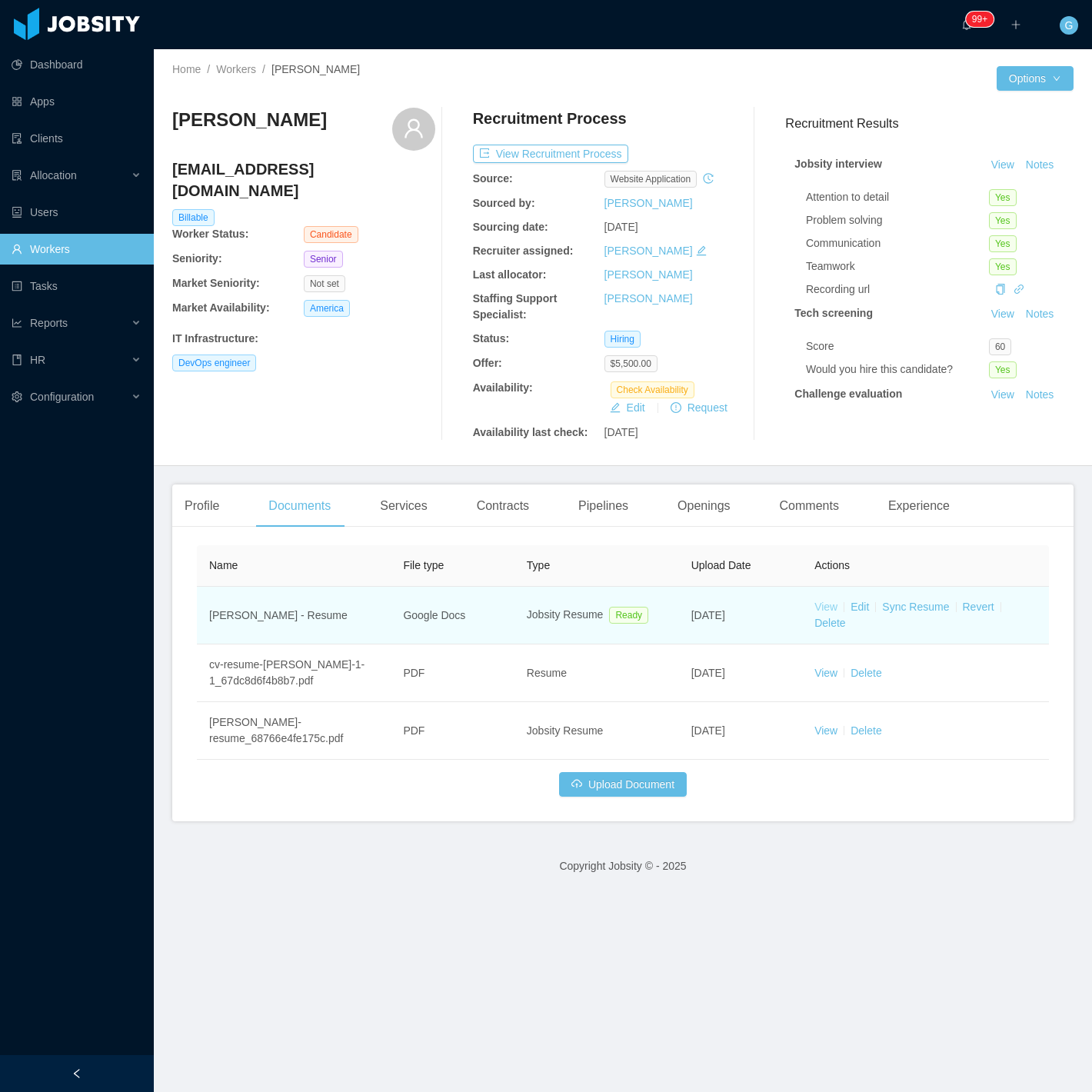
click at [815, 610] on link "View" at bounding box center [826, 607] width 23 height 13
